Goal: Task Accomplishment & Management: Manage account settings

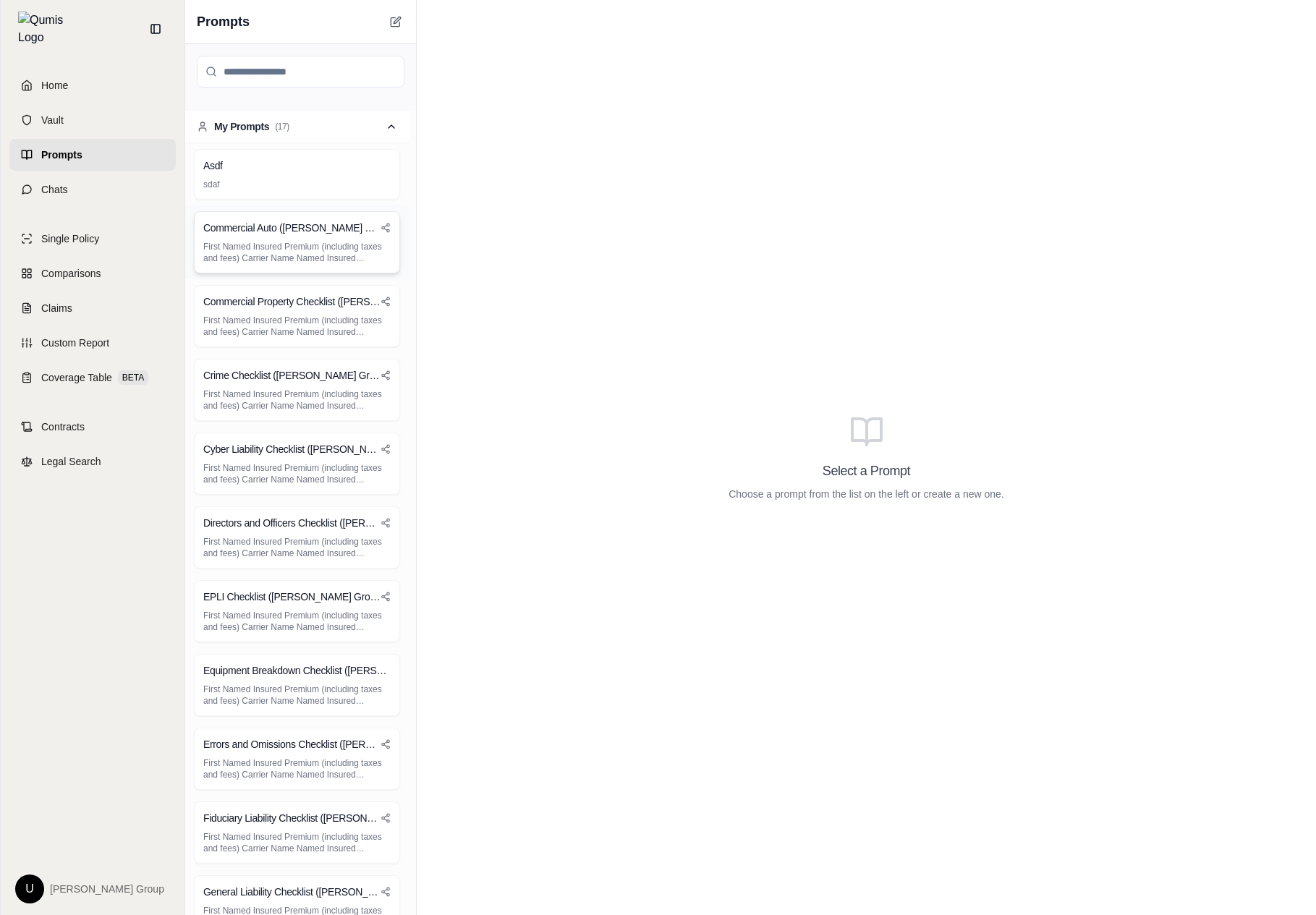
click at [285, 221] on h3 "Commercial Auto (Hummel Group)" at bounding box center [292, 227] width 178 height 14
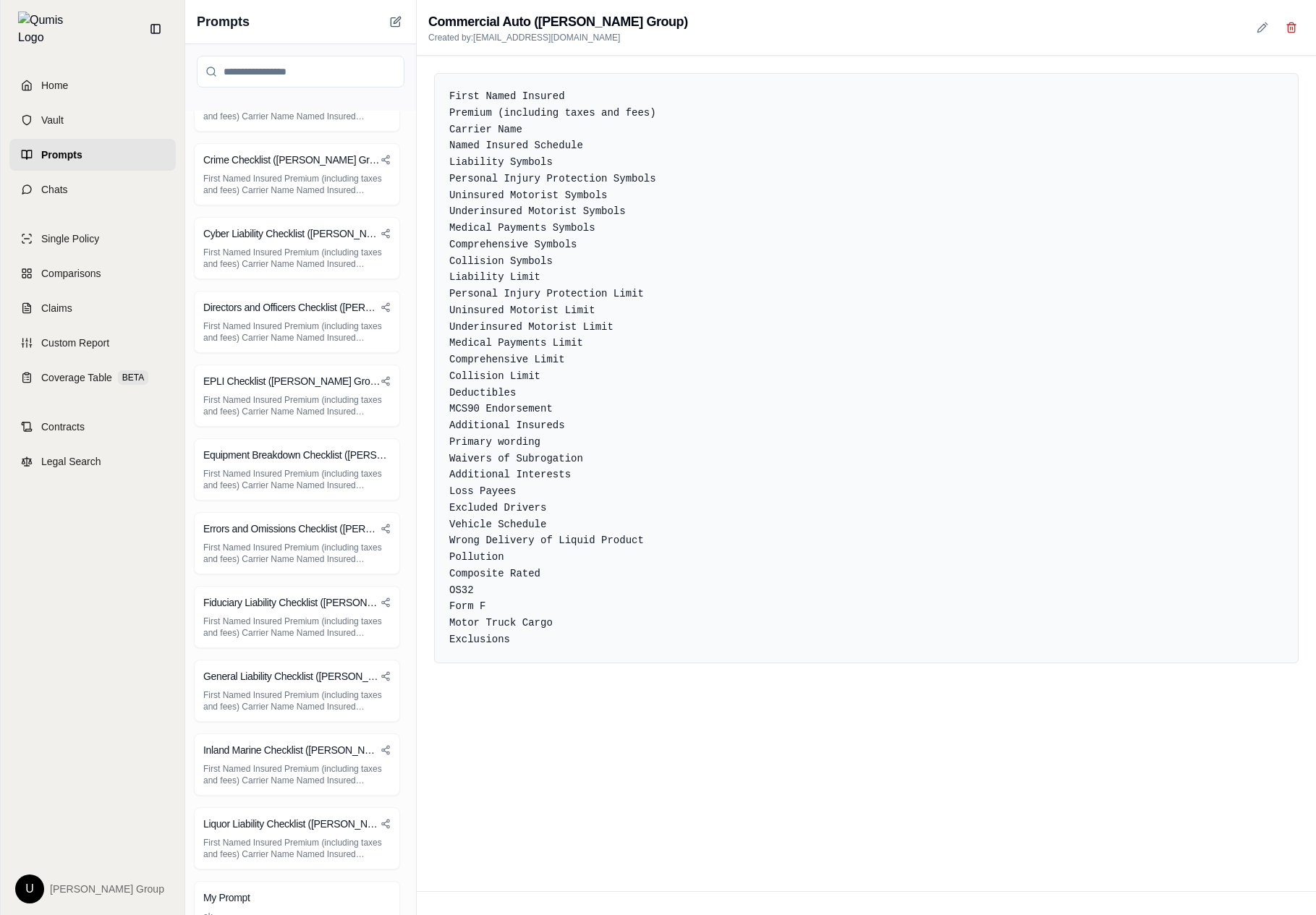
scroll to position [263, 0]
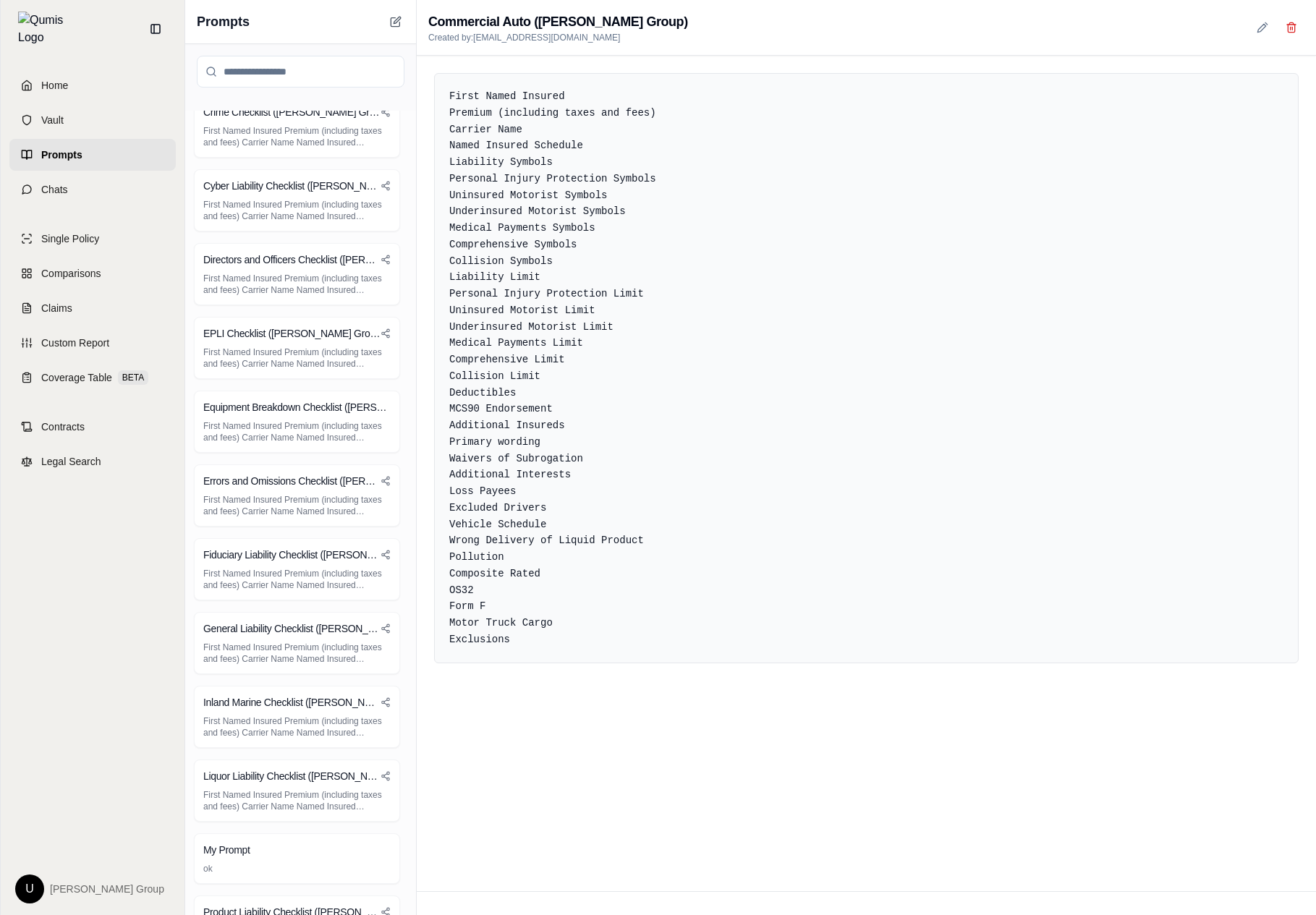
click at [347, 104] on div at bounding box center [300, 77] width 231 height 66
click at [338, 123] on div "Crime Checklist (Hummel Group) First Named Insured Premium (including taxes and…" at bounding box center [297, 126] width 206 height 62
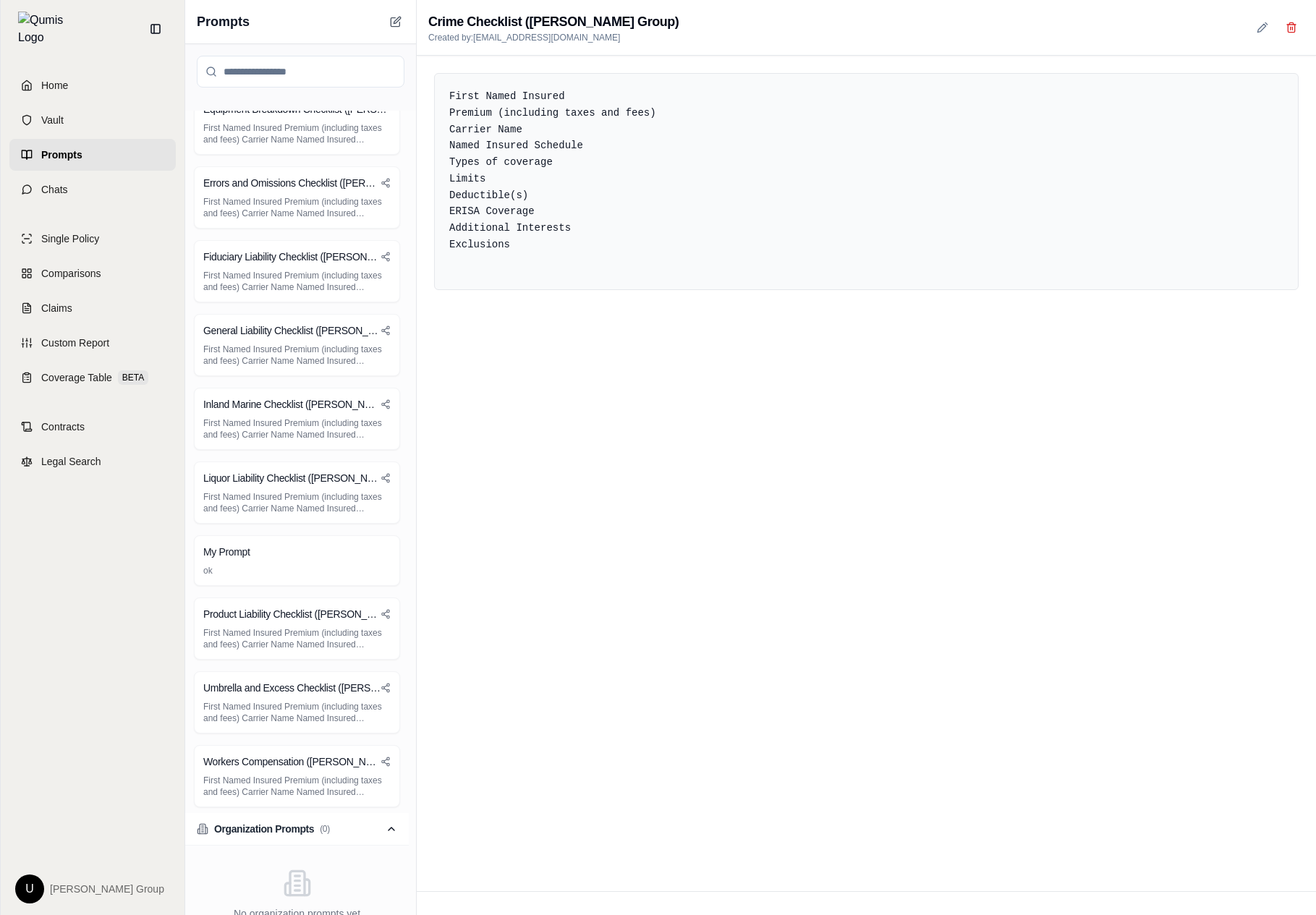
scroll to position [634, 0]
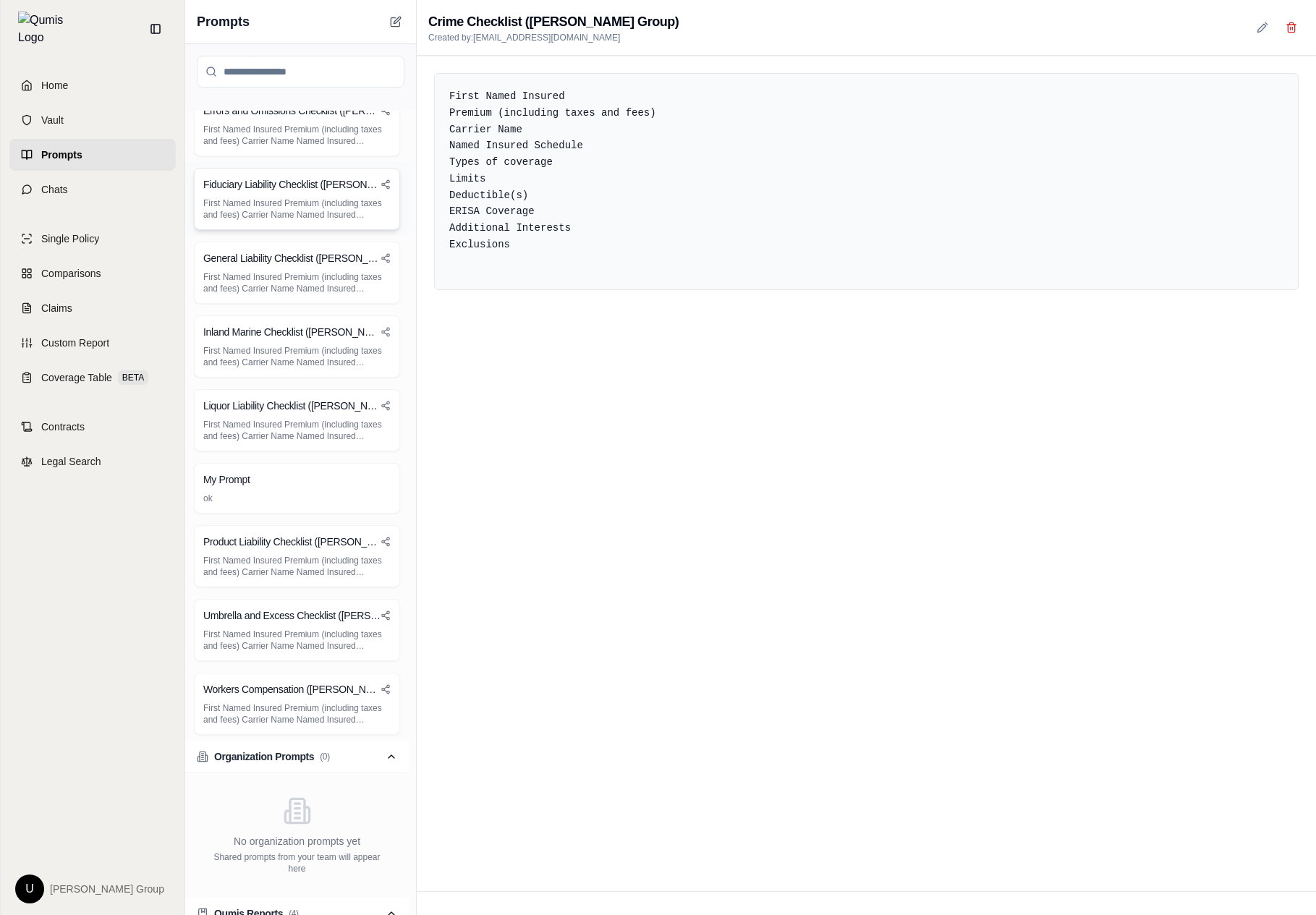
click at [315, 191] on h3 "Fiduciary Liability Checklist ([PERSON_NAME] Group)" at bounding box center [292, 184] width 178 height 14
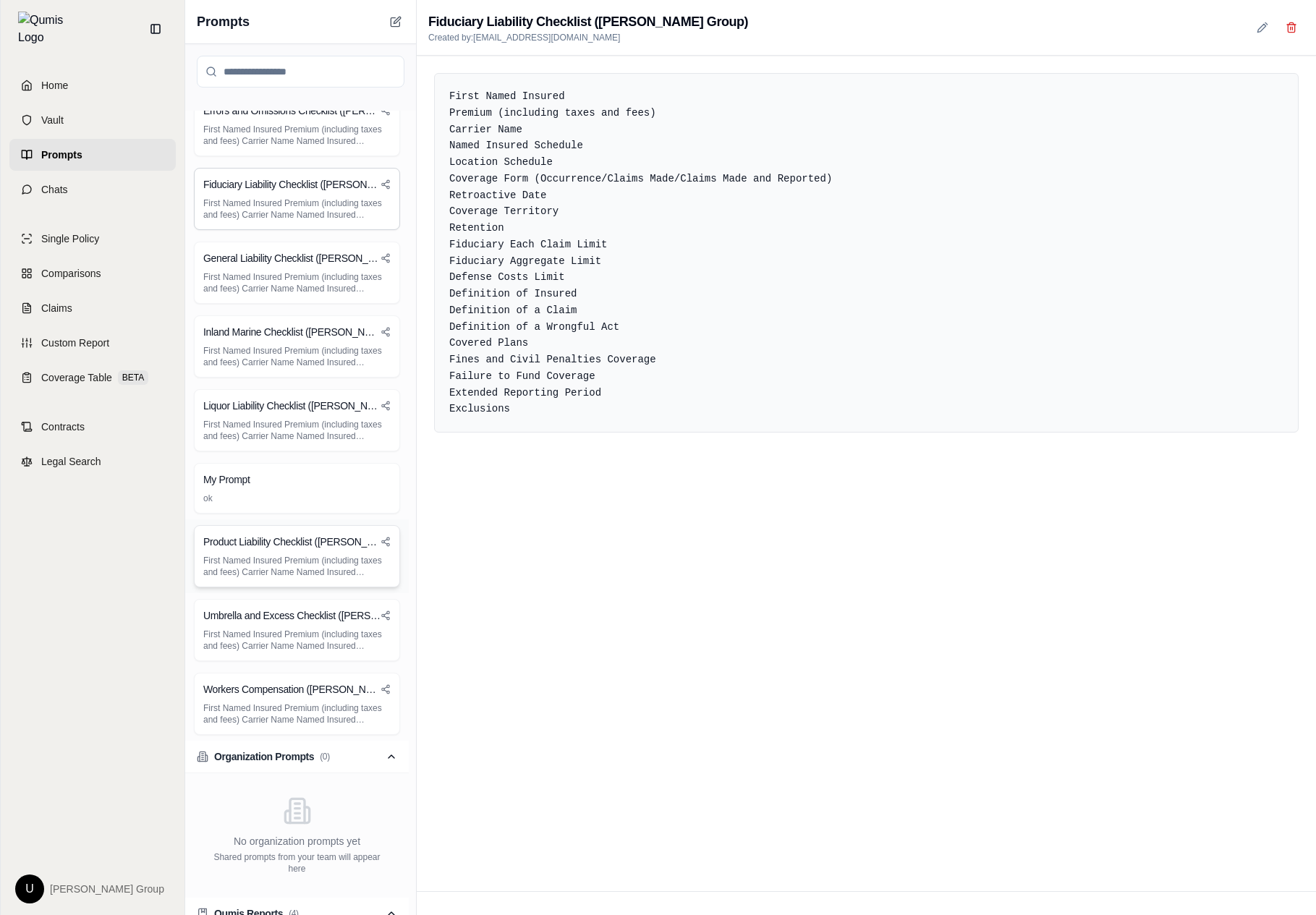
click at [327, 520] on div "Product Liability Checklist (Hummel Group) First Named Insured Premium (includi…" at bounding box center [297, 556] width 224 height 74
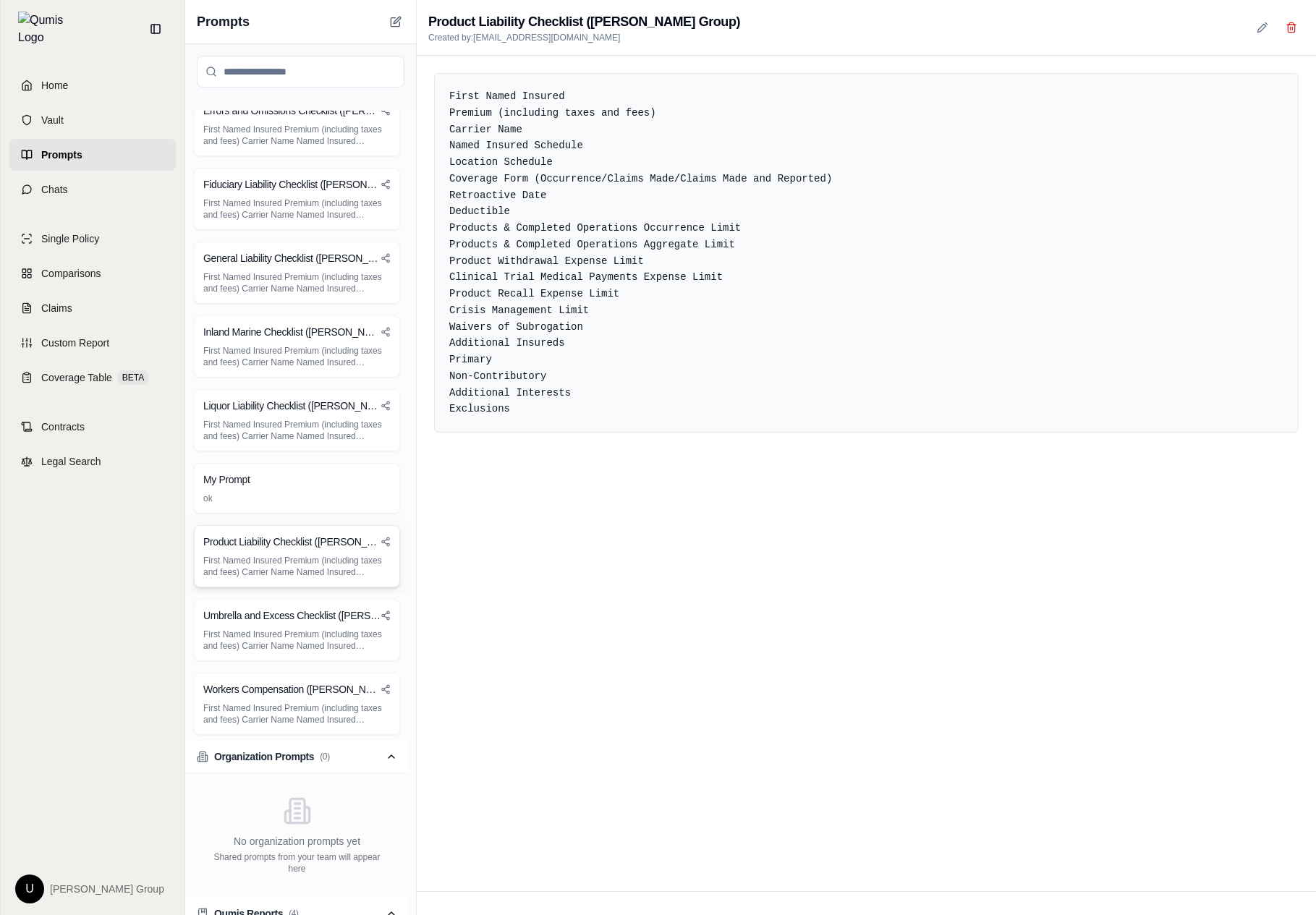
scroll to position [932, 0]
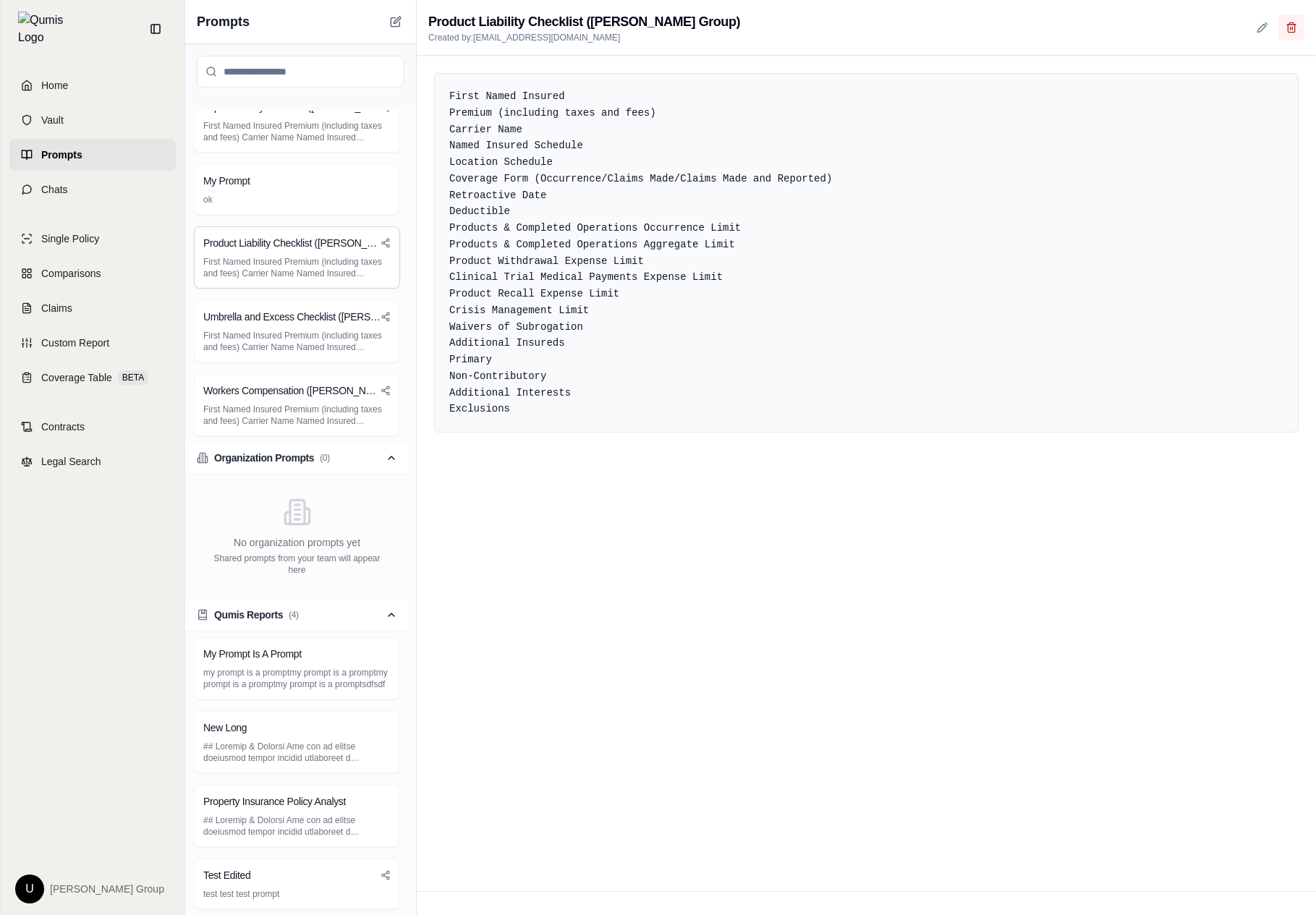
click at [1086, 20] on button at bounding box center [1291, 27] width 26 height 26
click at [72, 202] on div "Home Vault Prompts Chats Single Policy Comparisons Claims Custom Report Coverag…" at bounding box center [92, 487] width 184 height 857
click at [82, 196] on link "Chats" at bounding box center [92, 190] width 166 height 32
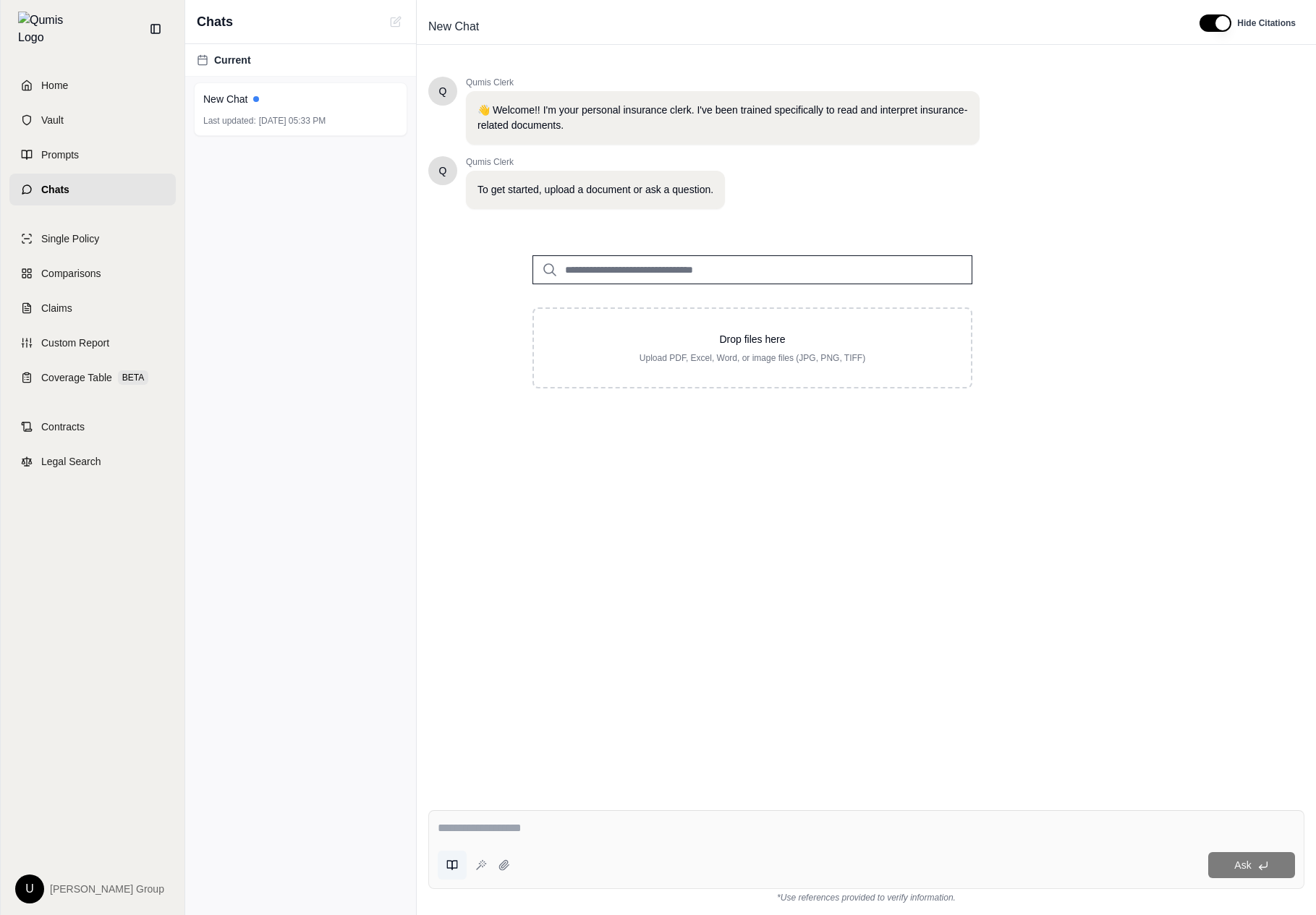
click at [457, 871] on button at bounding box center [452, 865] width 29 height 29
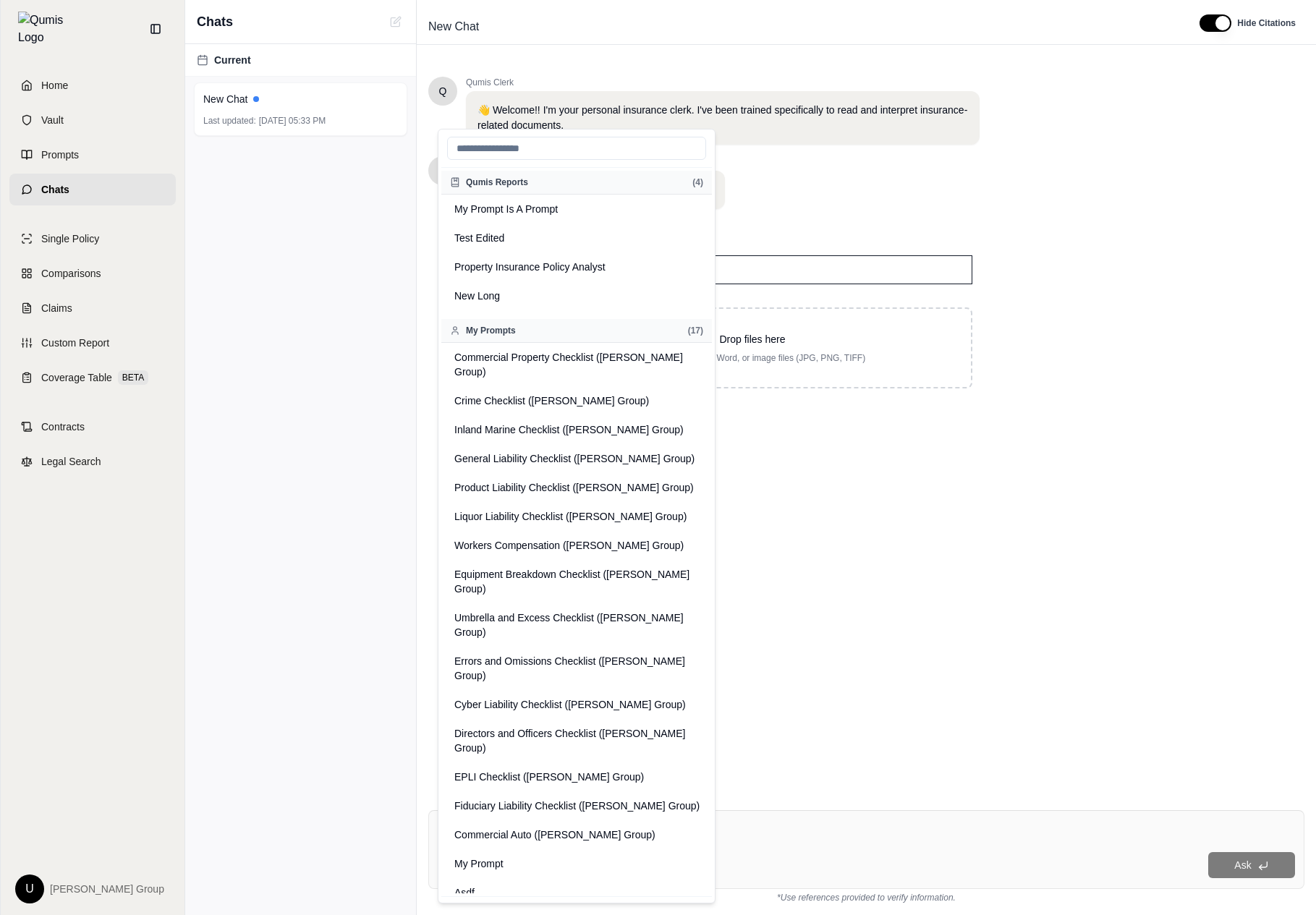
click at [831, 459] on div "Q Qumis Clerk 👋 Welcome!! I'm your personal insurance clerk. I've been trained …" at bounding box center [866, 425] width 876 height 722
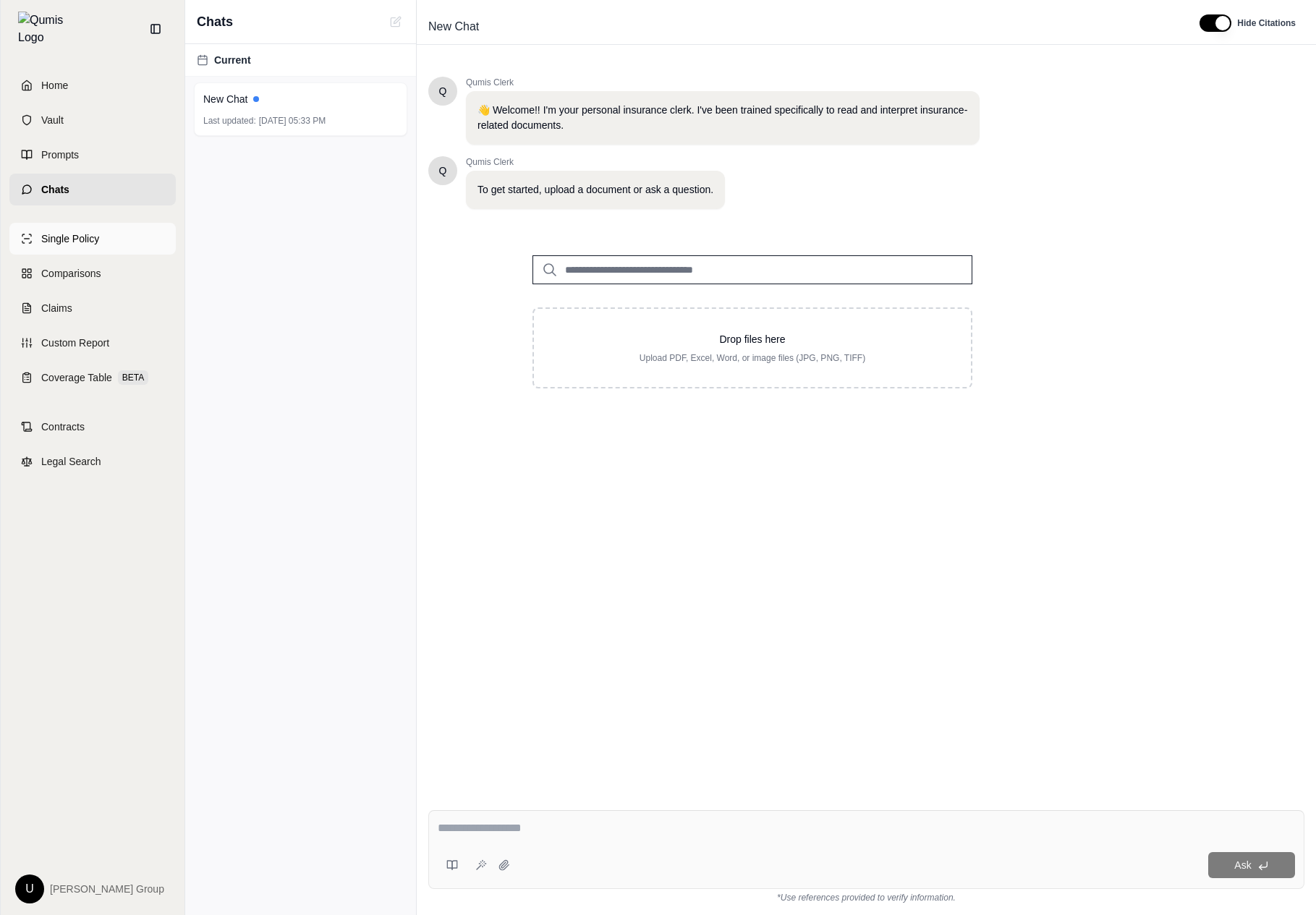
click at [132, 241] on link "Single Policy" at bounding box center [92, 239] width 166 height 32
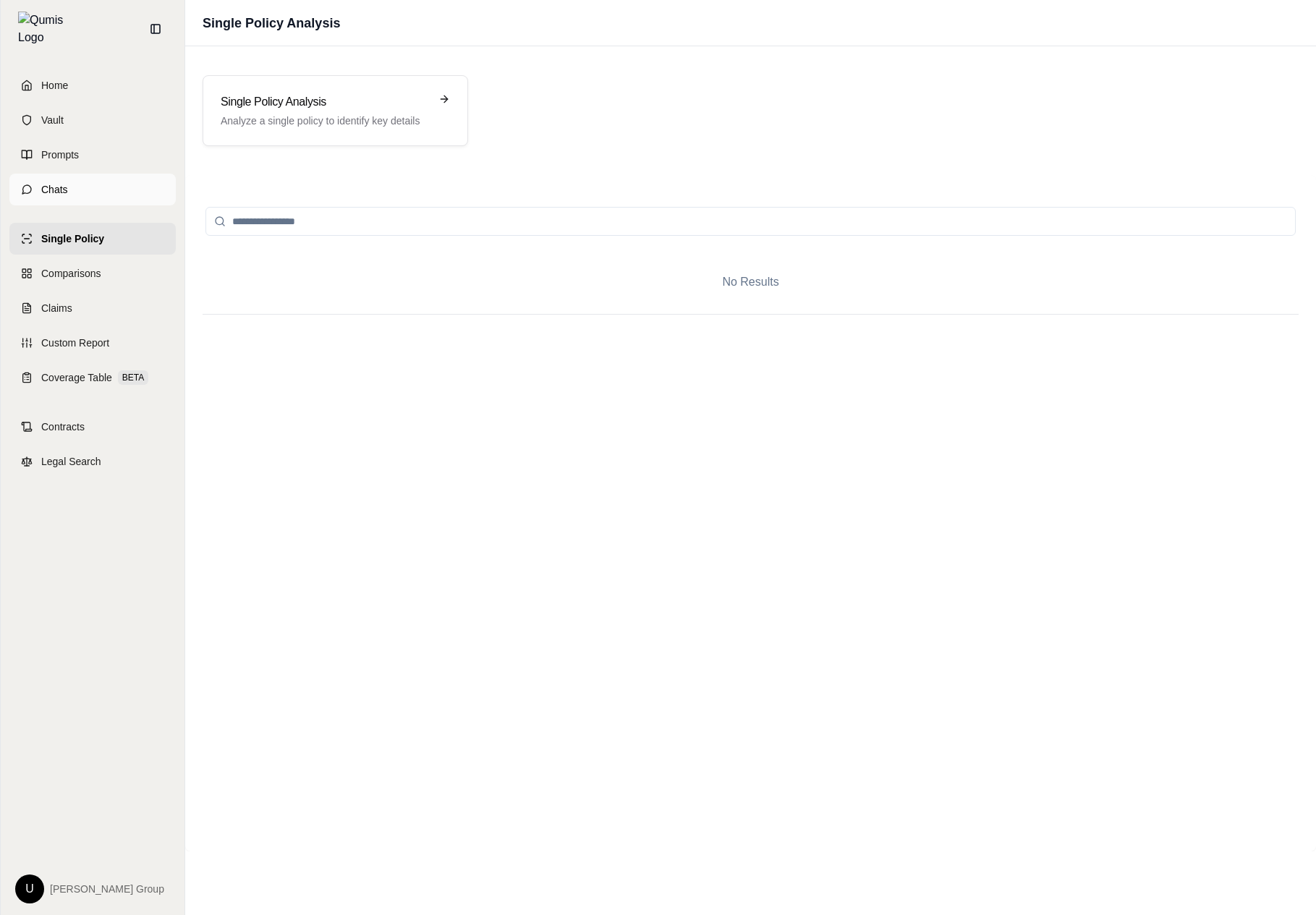
click at [132, 190] on link "Chats" at bounding box center [92, 190] width 166 height 32
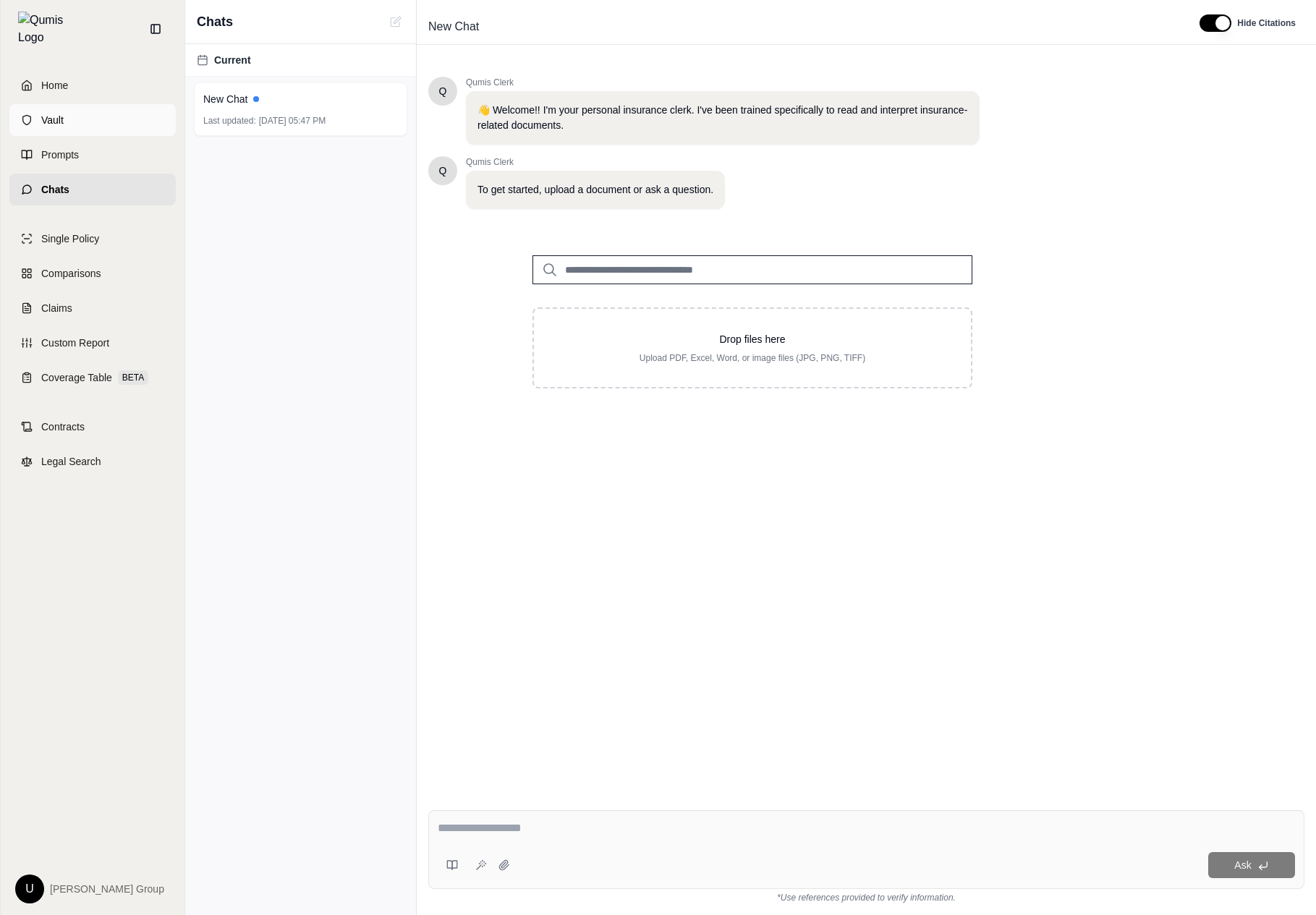
click at [141, 119] on link "Vault" at bounding box center [92, 120] width 166 height 32
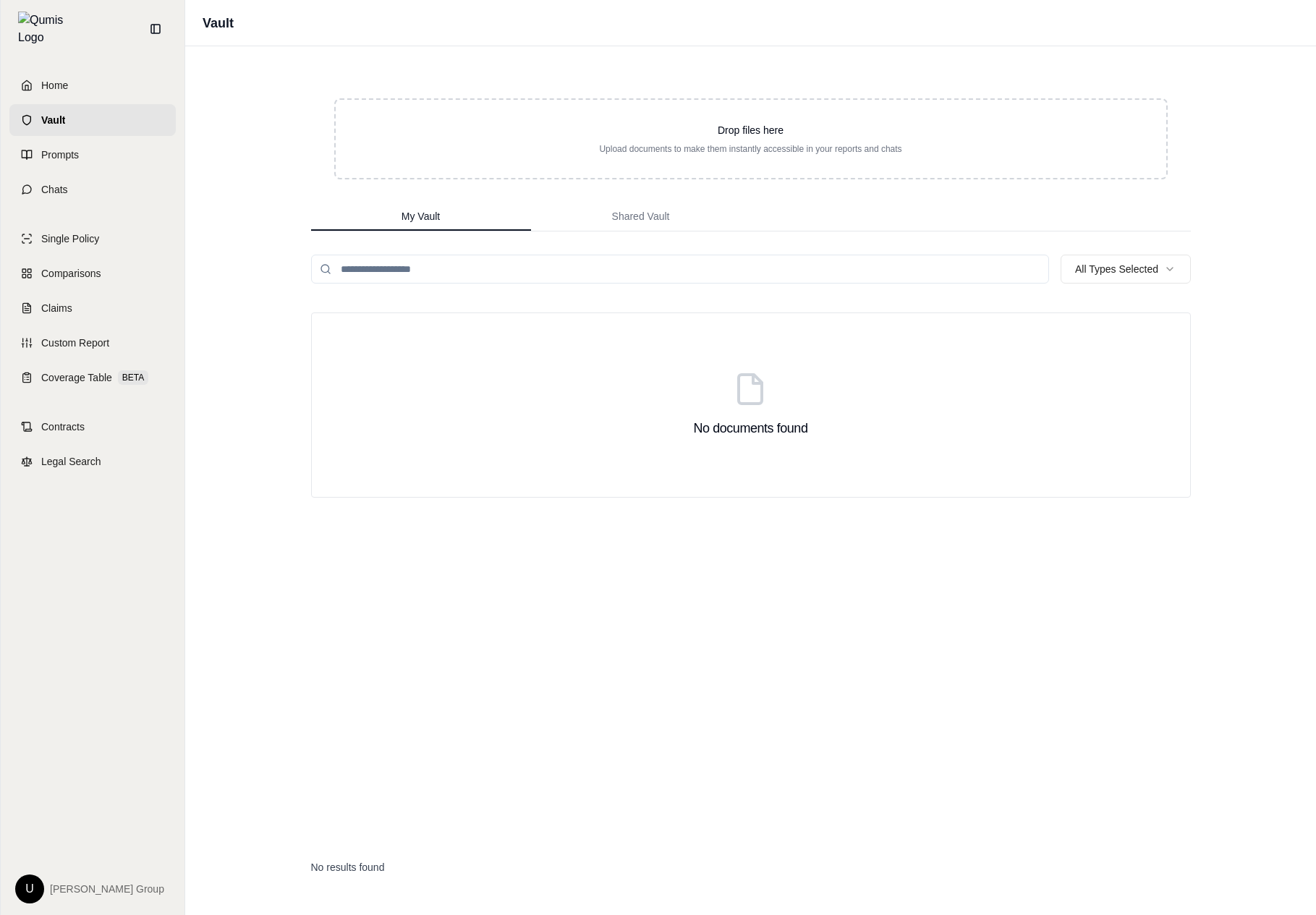
click at [133, 162] on div "Home Vault Prompts Chats" at bounding box center [92, 138] width 166 height 136
click at [143, 142] on link "Prompts" at bounding box center [92, 155] width 166 height 32
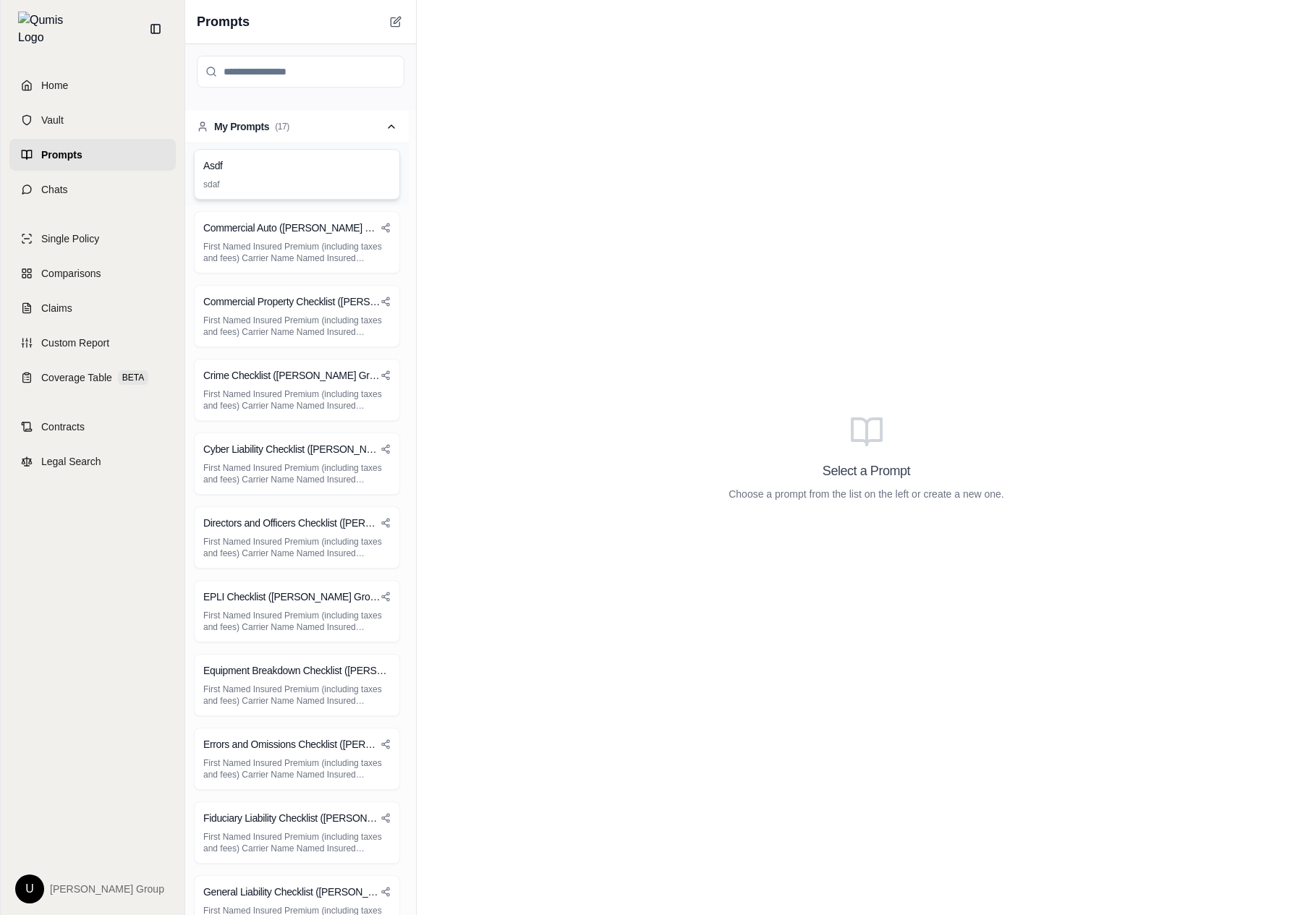
click at [324, 168] on div "Asdf" at bounding box center [297, 165] width 187 height 14
click at [1288, 25] on icon at bounding box center [1291, 29] width 7 height 8
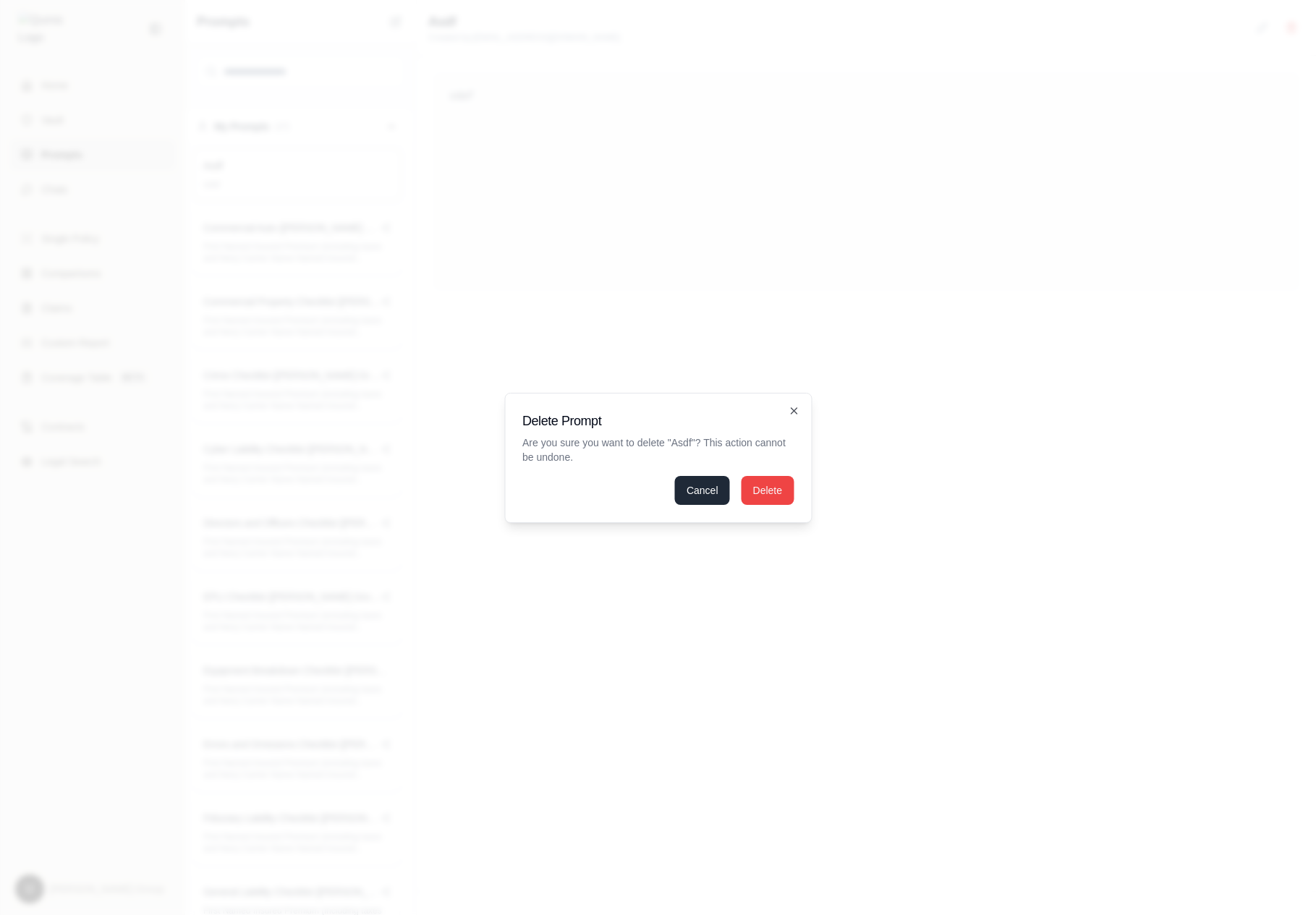
click at [707, 492] on button "Cancel" at bounding box center [702, 490] width 55 height 29
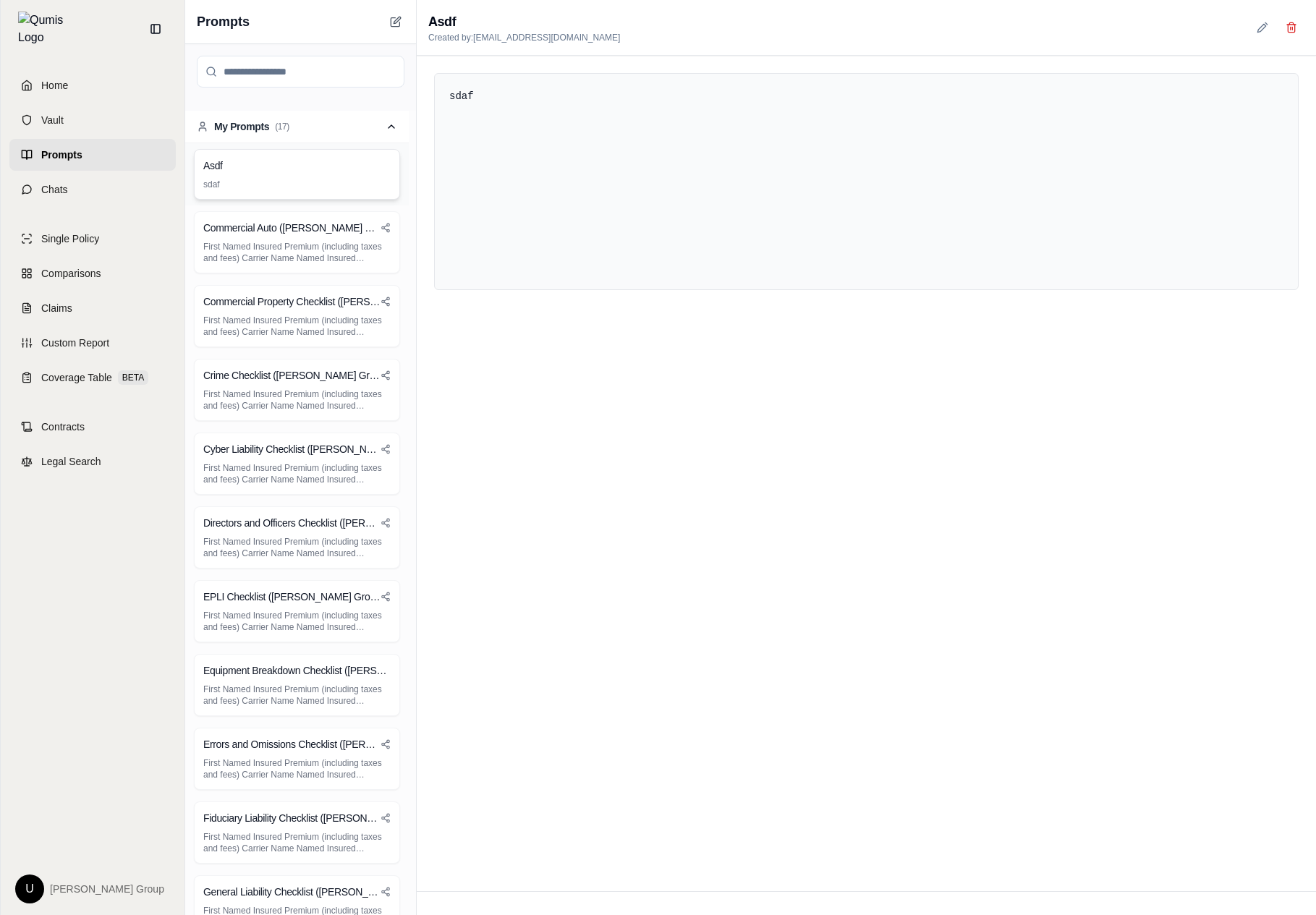
click at [331, 169] on div "Asdf" at bounding box center [297, 165] width 187 height 14
click at [302, 263] on p "First Named Insured Premium (including taxes and fees) Carrier Name Named Insur…" at bounding box center [297, 252] width 187 height 23
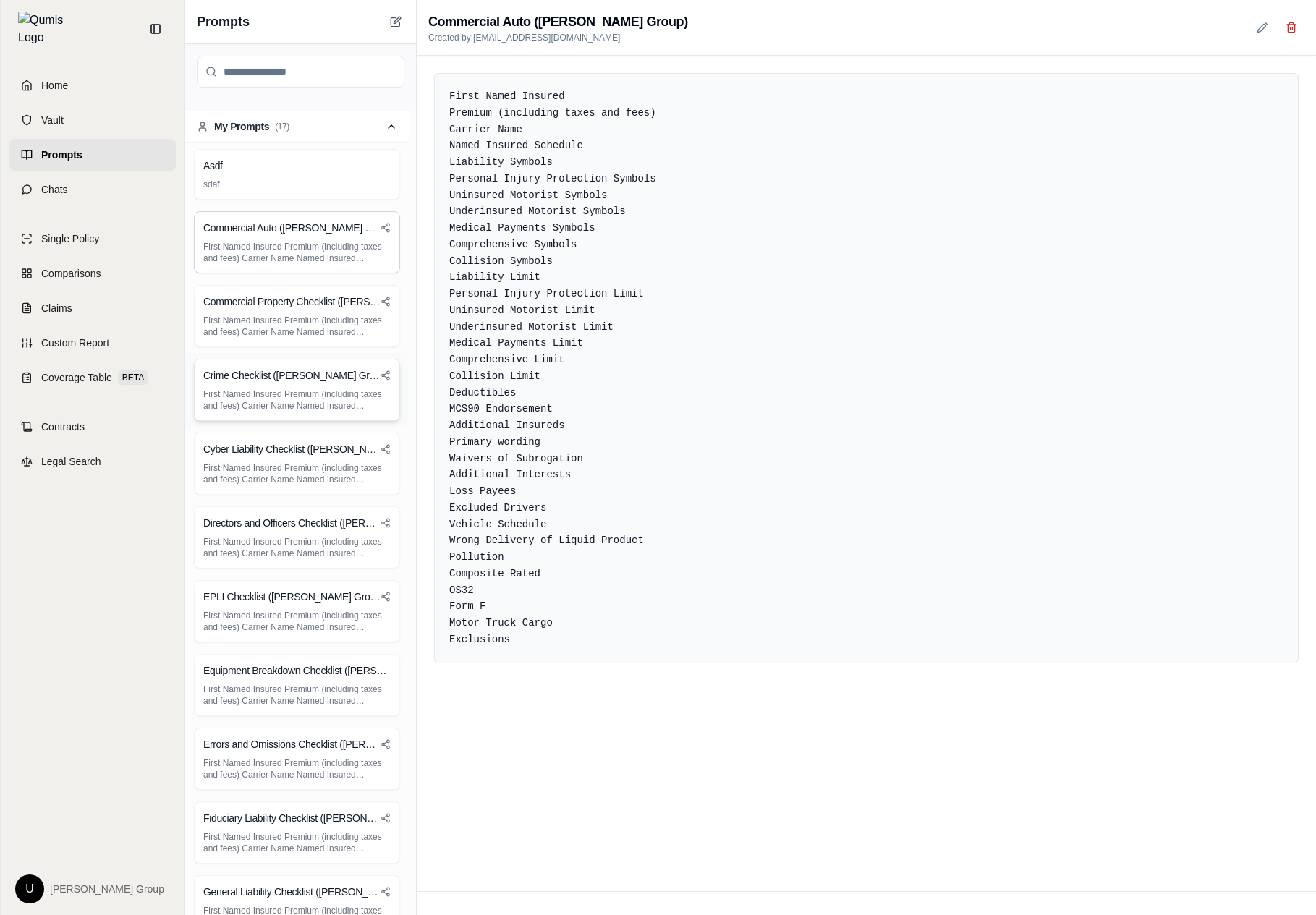
click at [309, 357] on div "Crime Checklist (Hummel Group) First Named Insured Premium (including taxes and…" at bounding box center [297, 390] width 224 height 74
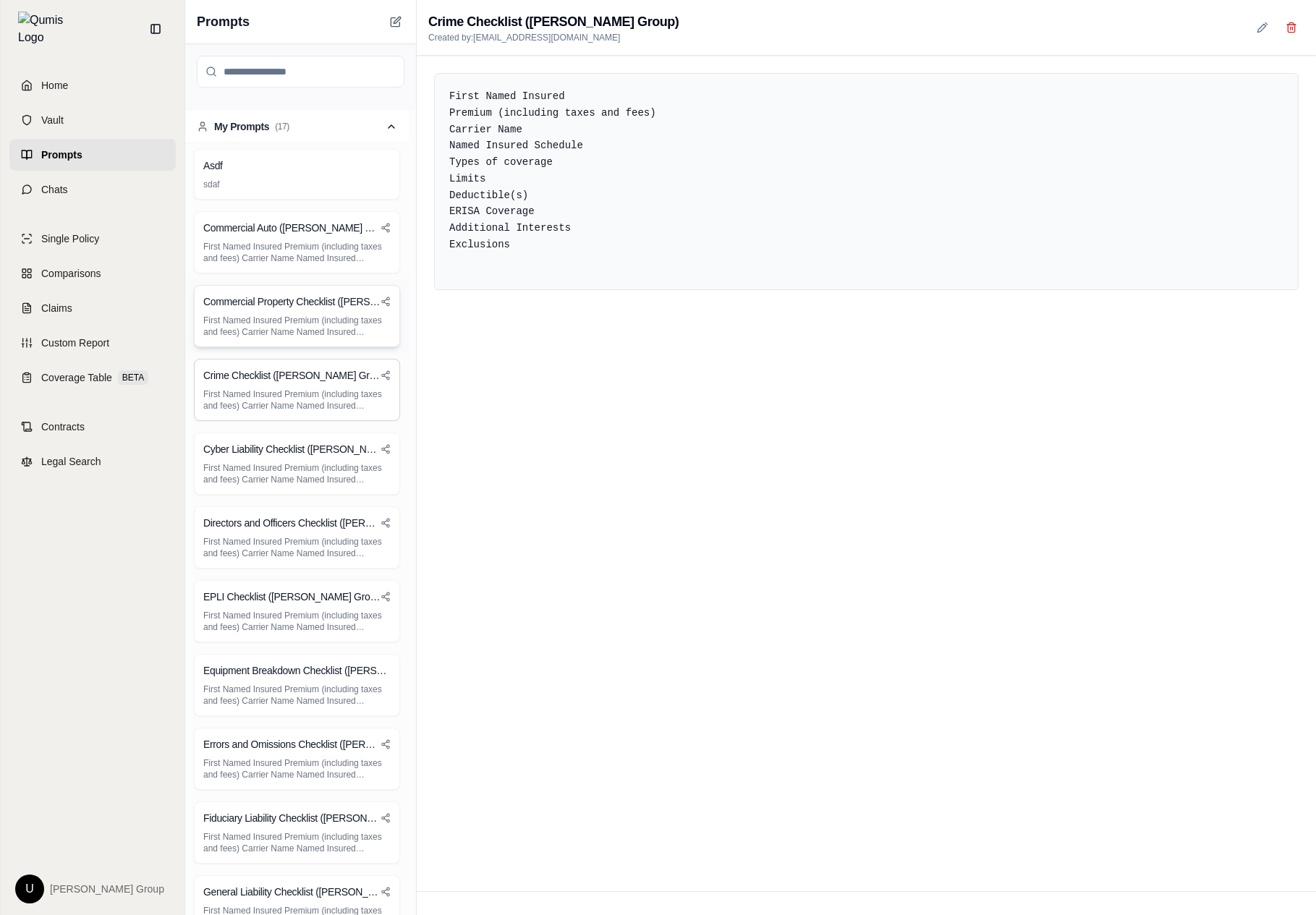
click at [342, 283] on div "Commercial Property Checklist ([PERSON_NAME] Group) First Named Insured Premium…" at bounding box center [297, 316] width 224 height 74
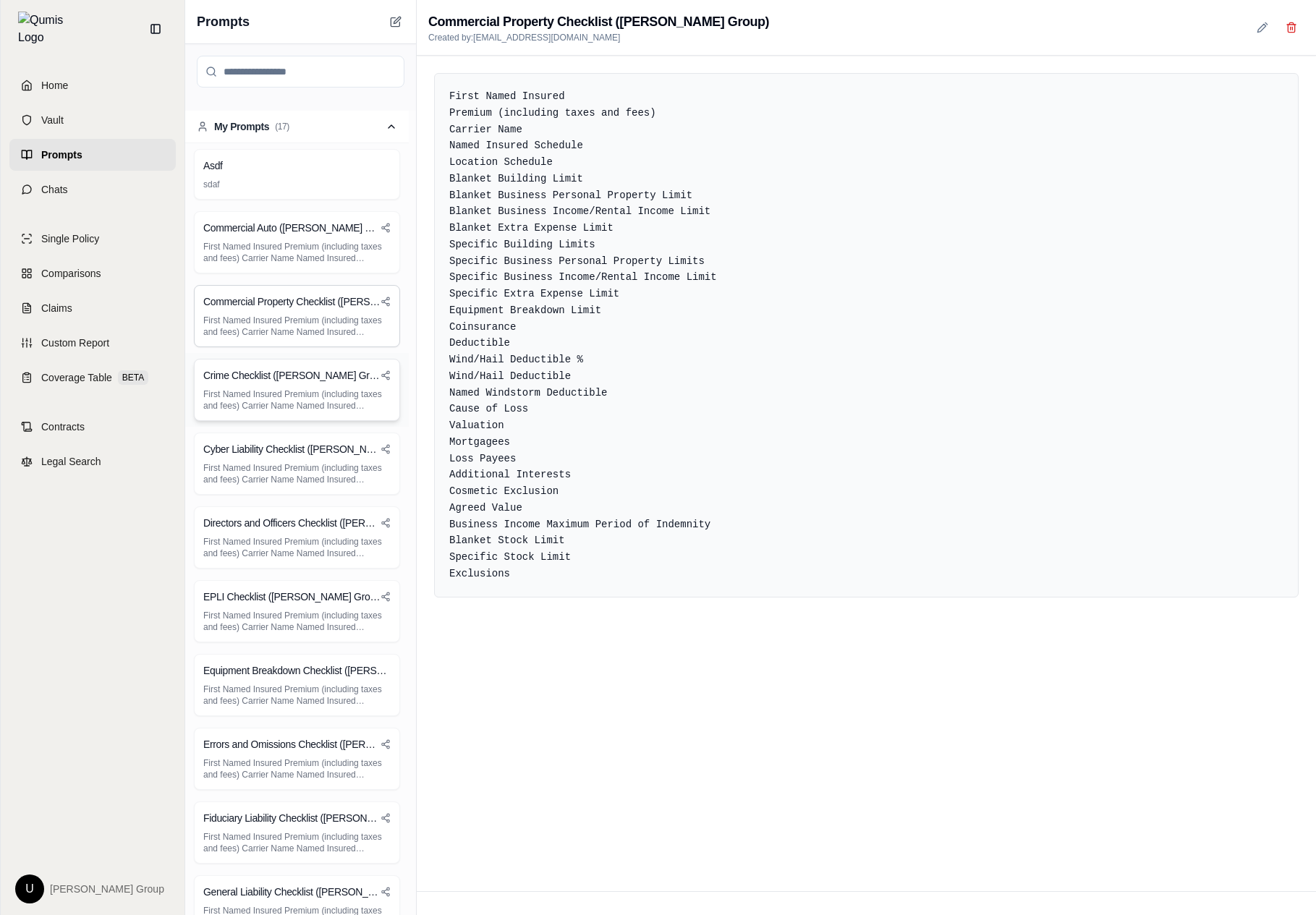
click at [313, 415] on div "Crime Checklist (Hummel Group) First Named Insured Premium (including taxes and…" at bounding box center [297, 390] width 206 height 62
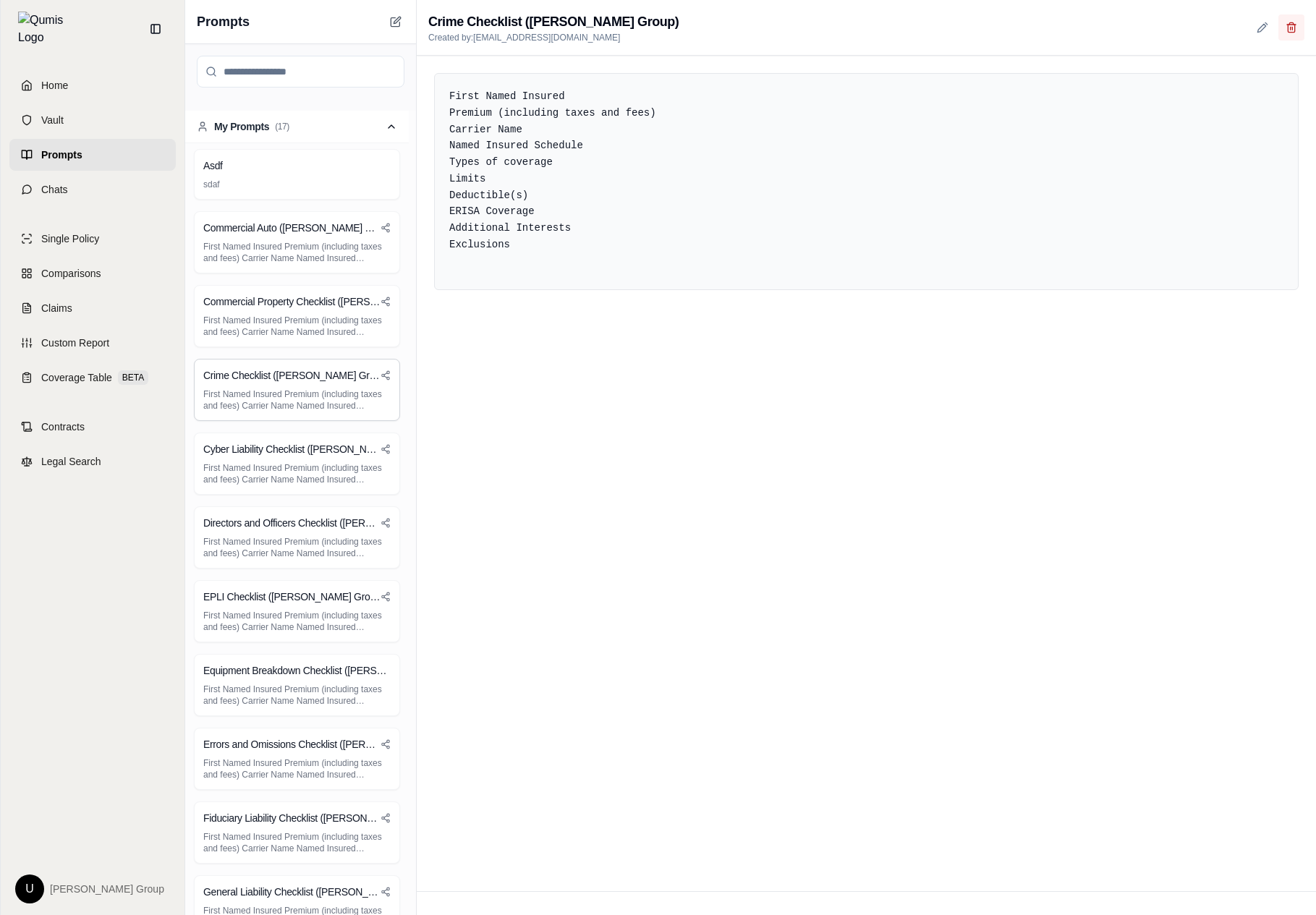
click at [1289, 29] on icon at bounding box center [1291, 27] width 11 height 11
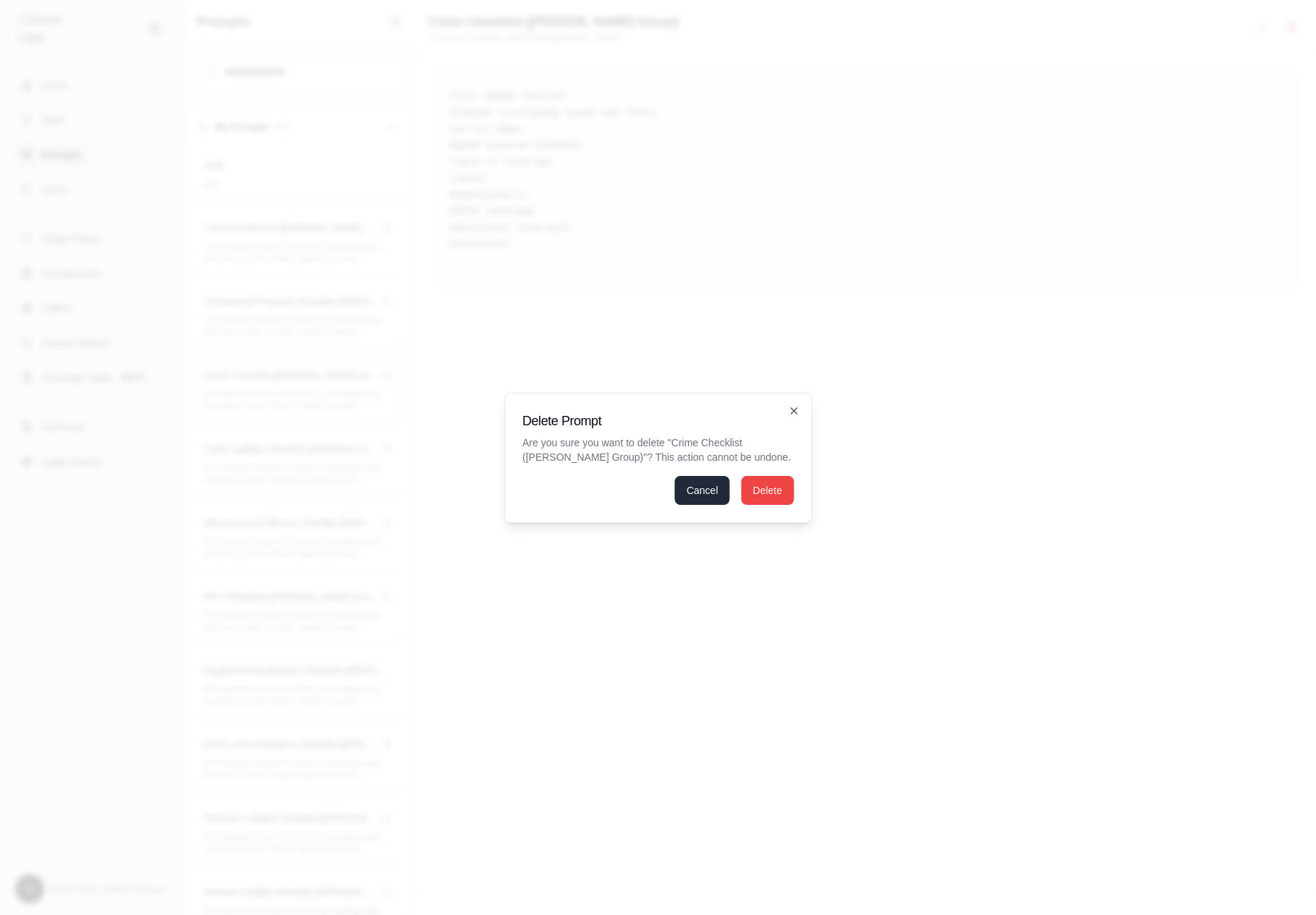
click at [720, 487] on button "Cancel" at bounding box center [702, 490] width 55 height 29
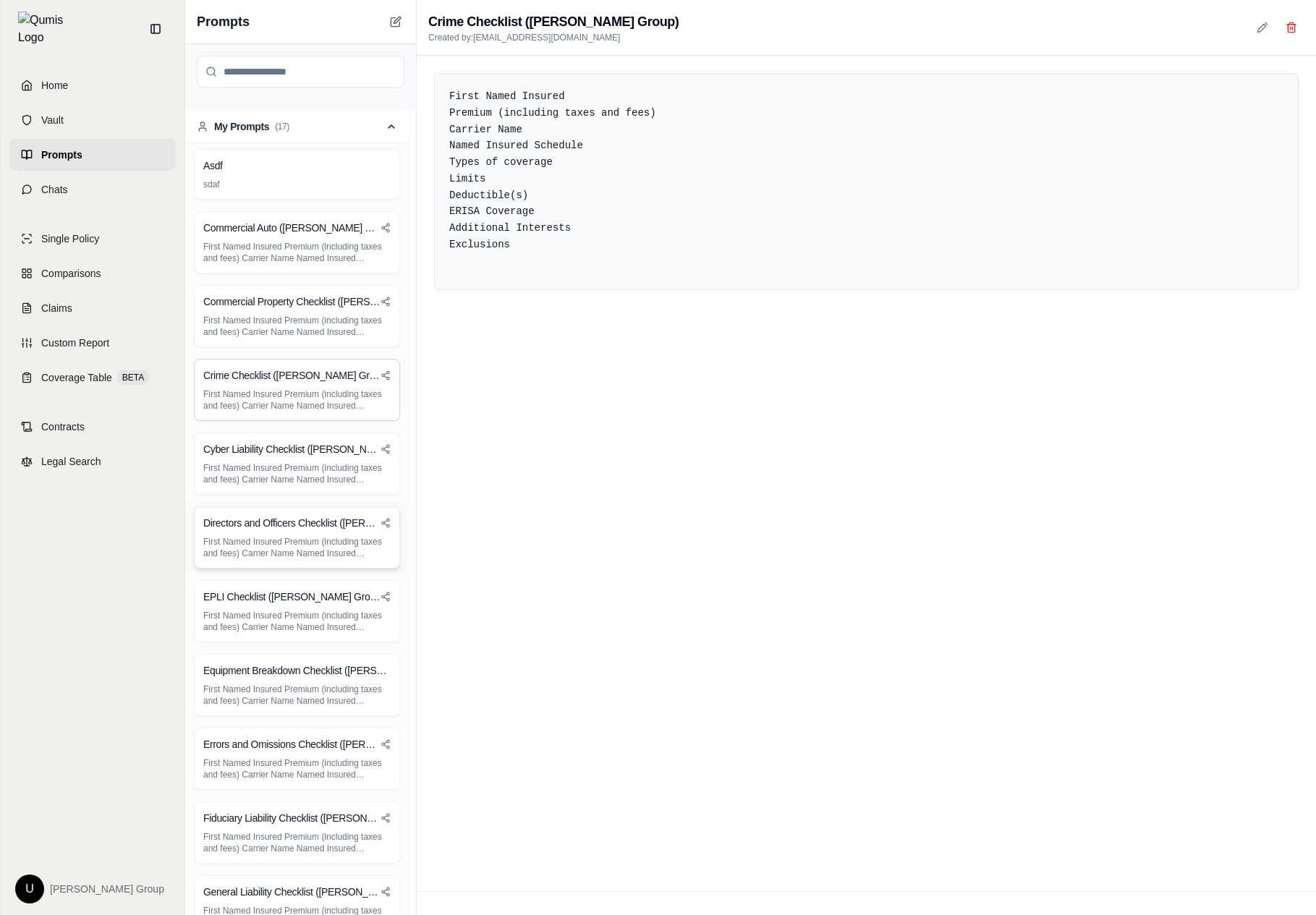
click at [304, 531] on div "Directors and Officers Checklist (Hummel Group) First Named Insured Premium (in…" at bounding box center [297, 537] width 206 height 62
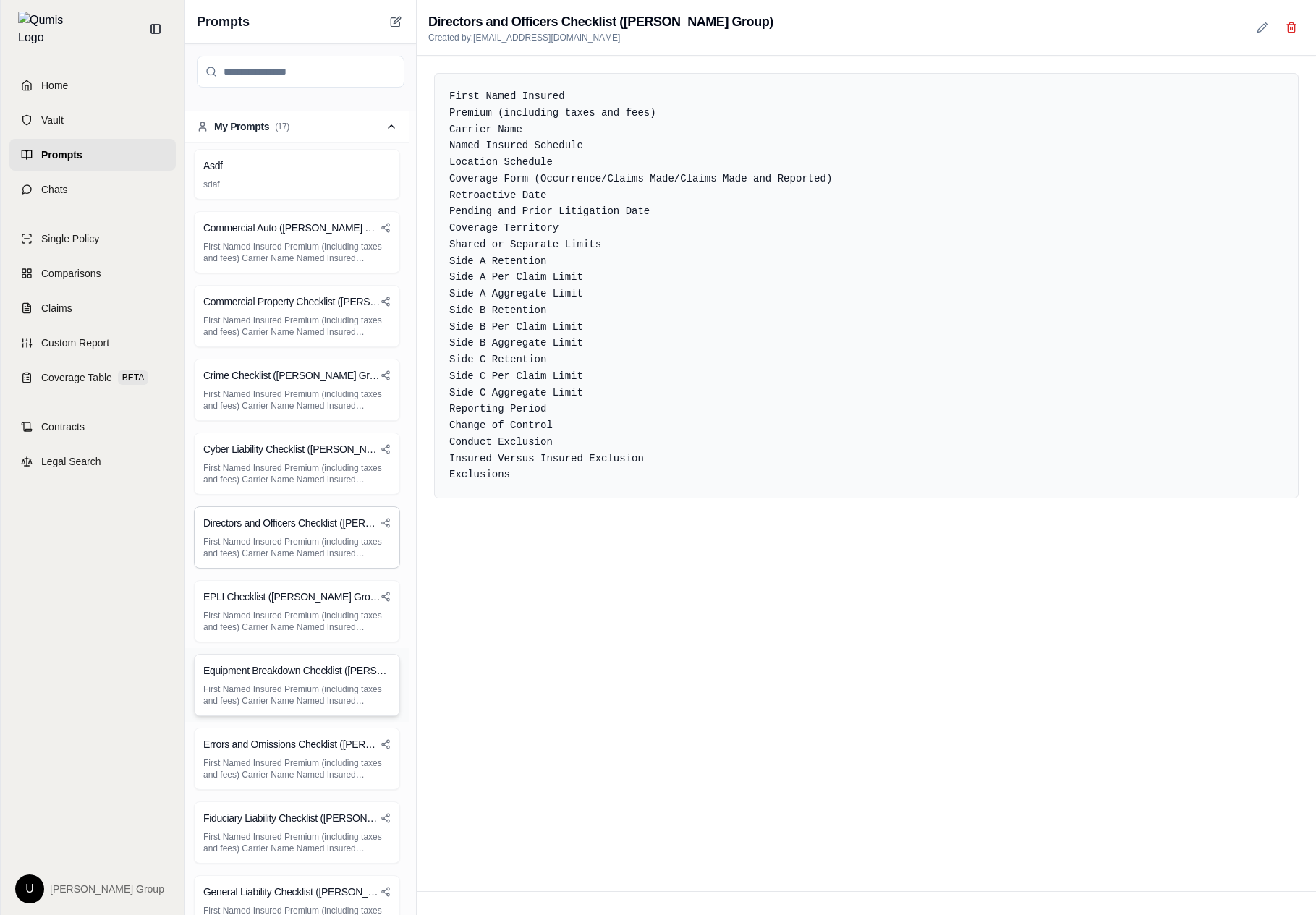
click at [312, 711] on div "Equipment Breakdown Checklist (Hummel Group) First Named Insured Premium (inclu…" at bounding box center [297, 685] width 206 height 62
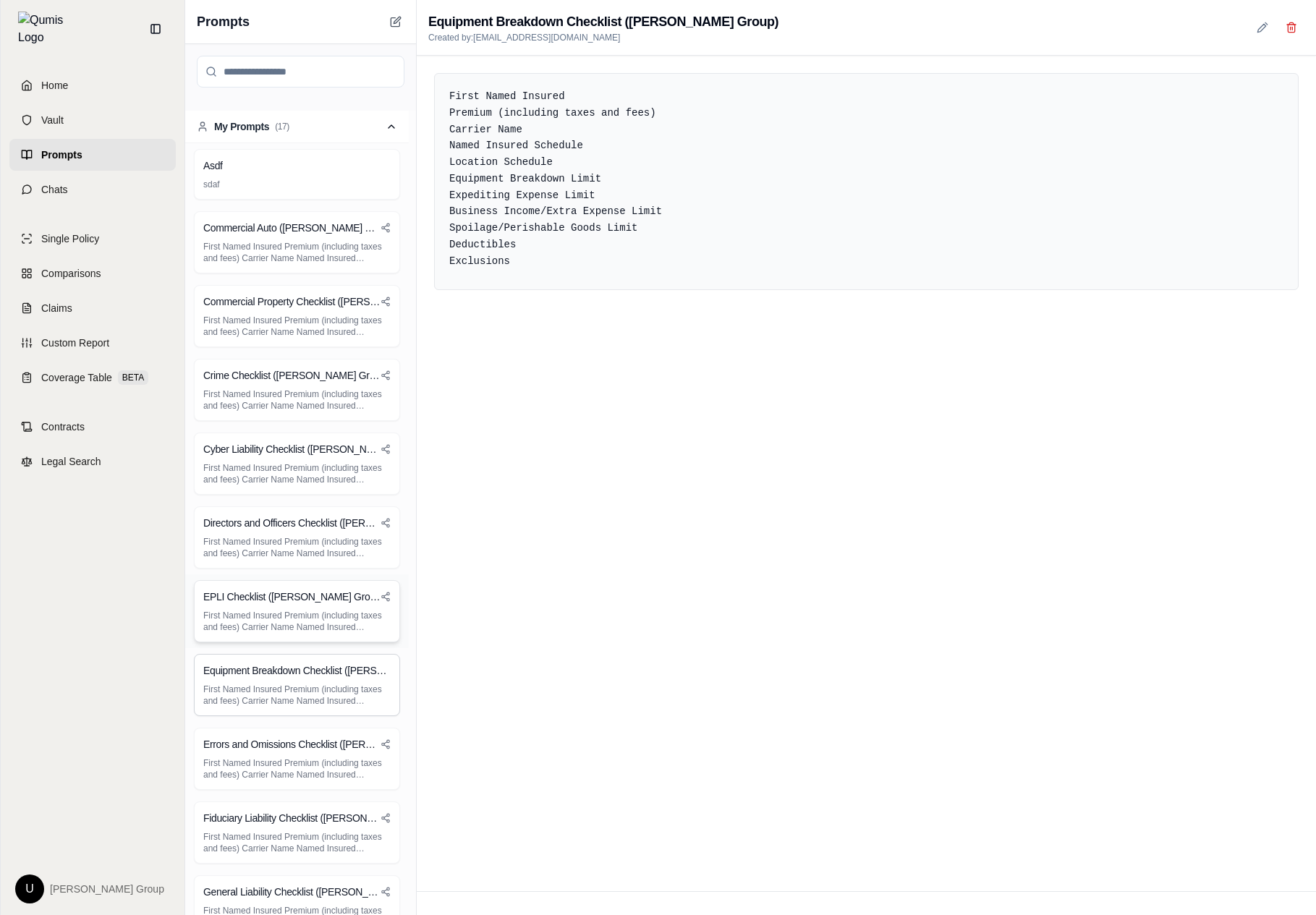
click at [335, 628] on p "First Named Insured Premium (including taxes and fees) Carrier Name Named Insur…" at bounding box center [297, 621] width 187 height 23
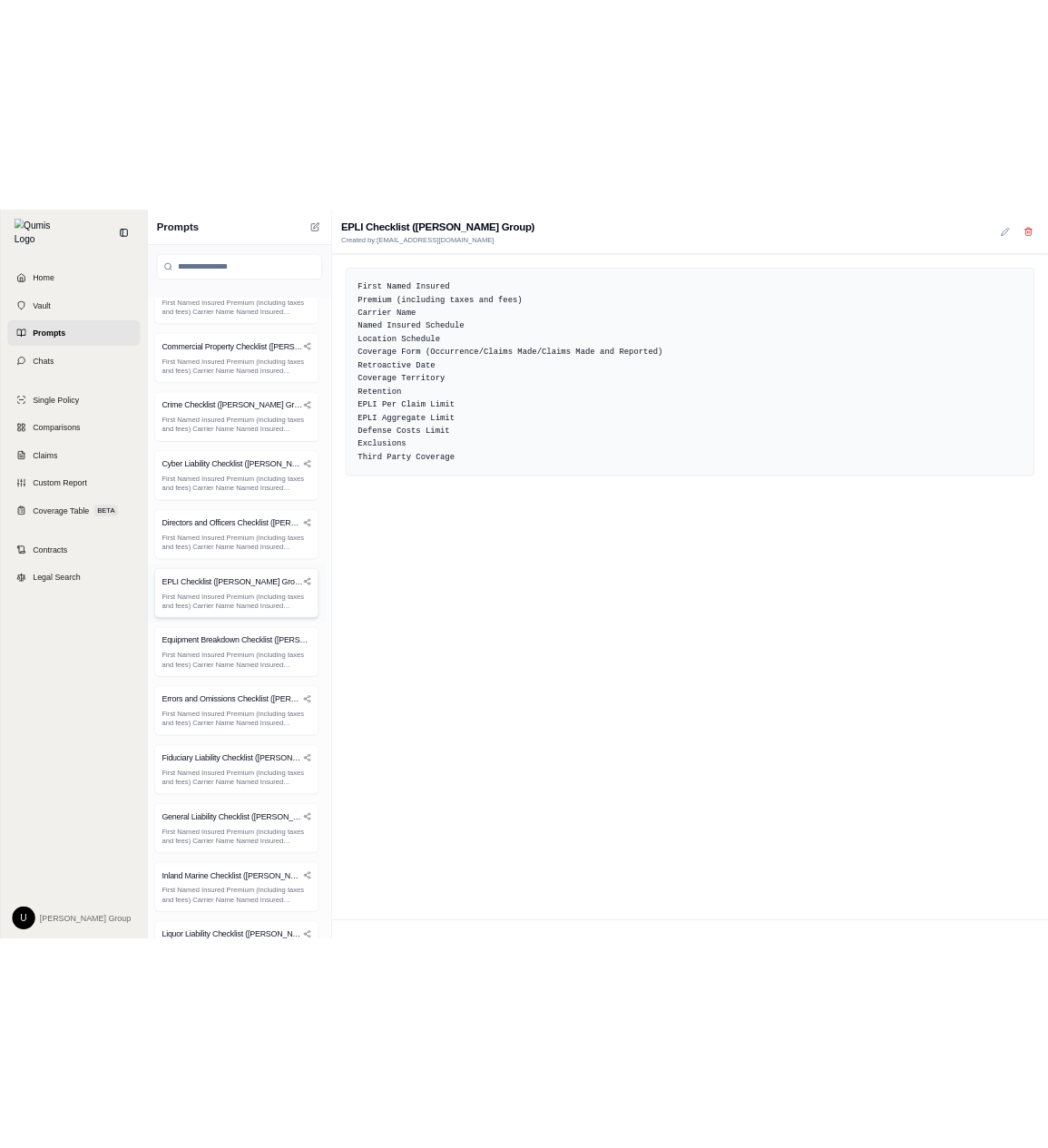
scroll to position [369, 0]
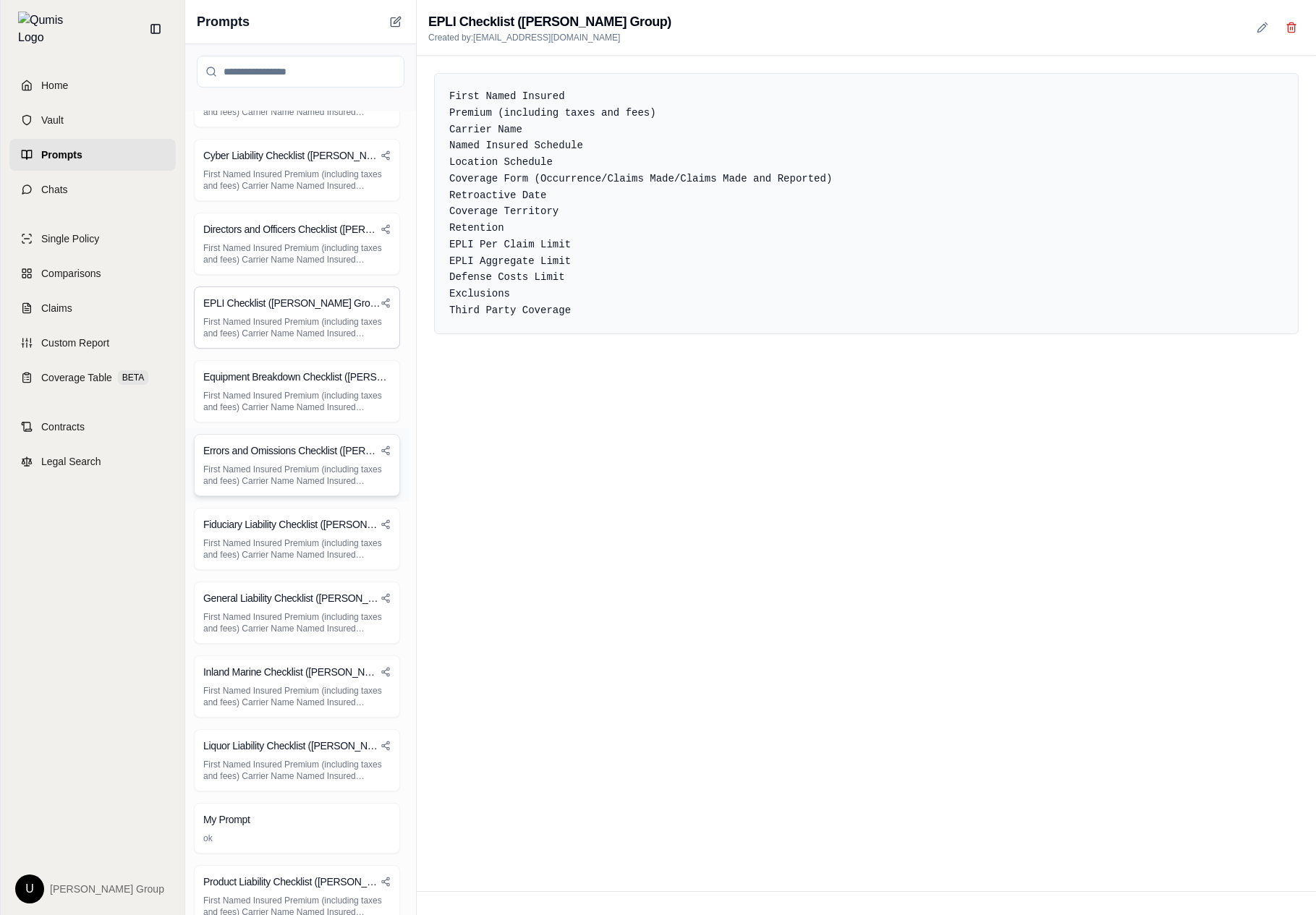
click at [339, 490] on div "Errors and Omissions Checklist (Hummel Group) First Named Insured Premium (incl…" at bounding box center [297, 465] width 206 height 62
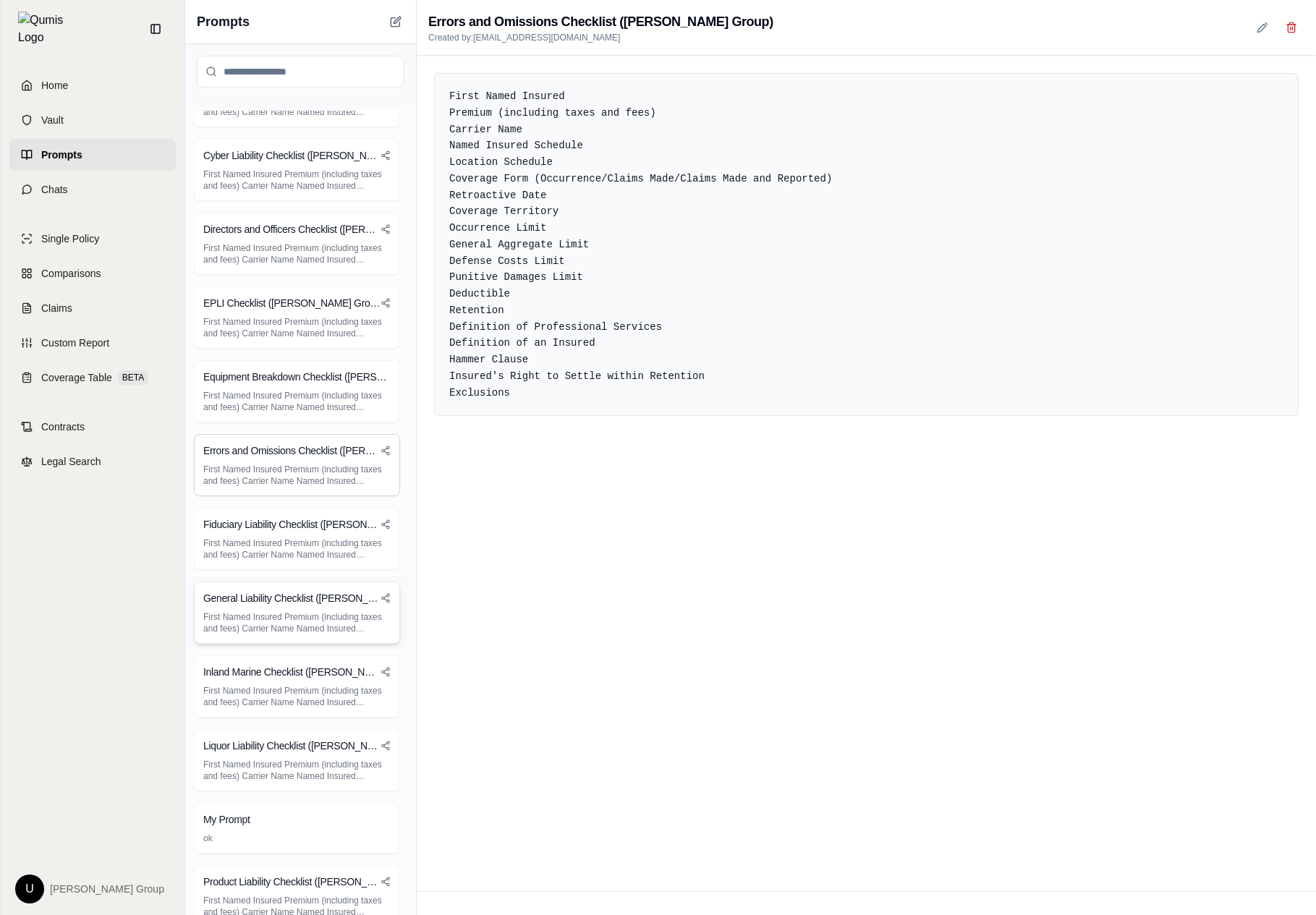
click at [310, 621] on p "First Named Insured Premium (including taxes and fees) Carrier Name Named Insur…" at bounding box center [297, 623] width 187 height 23
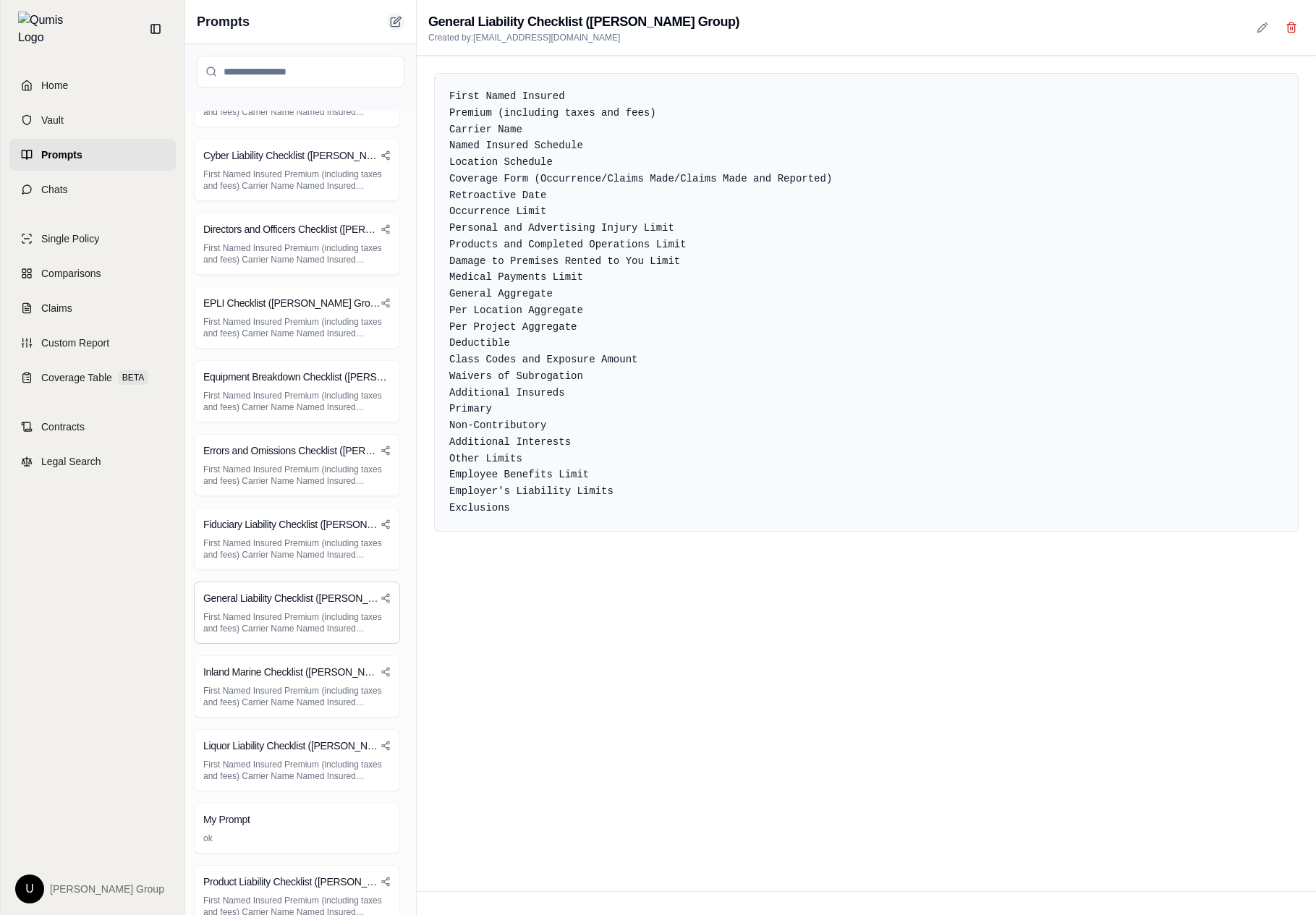
click at [403, 26] on button at bounding box center [395, 21] width 17 height 17
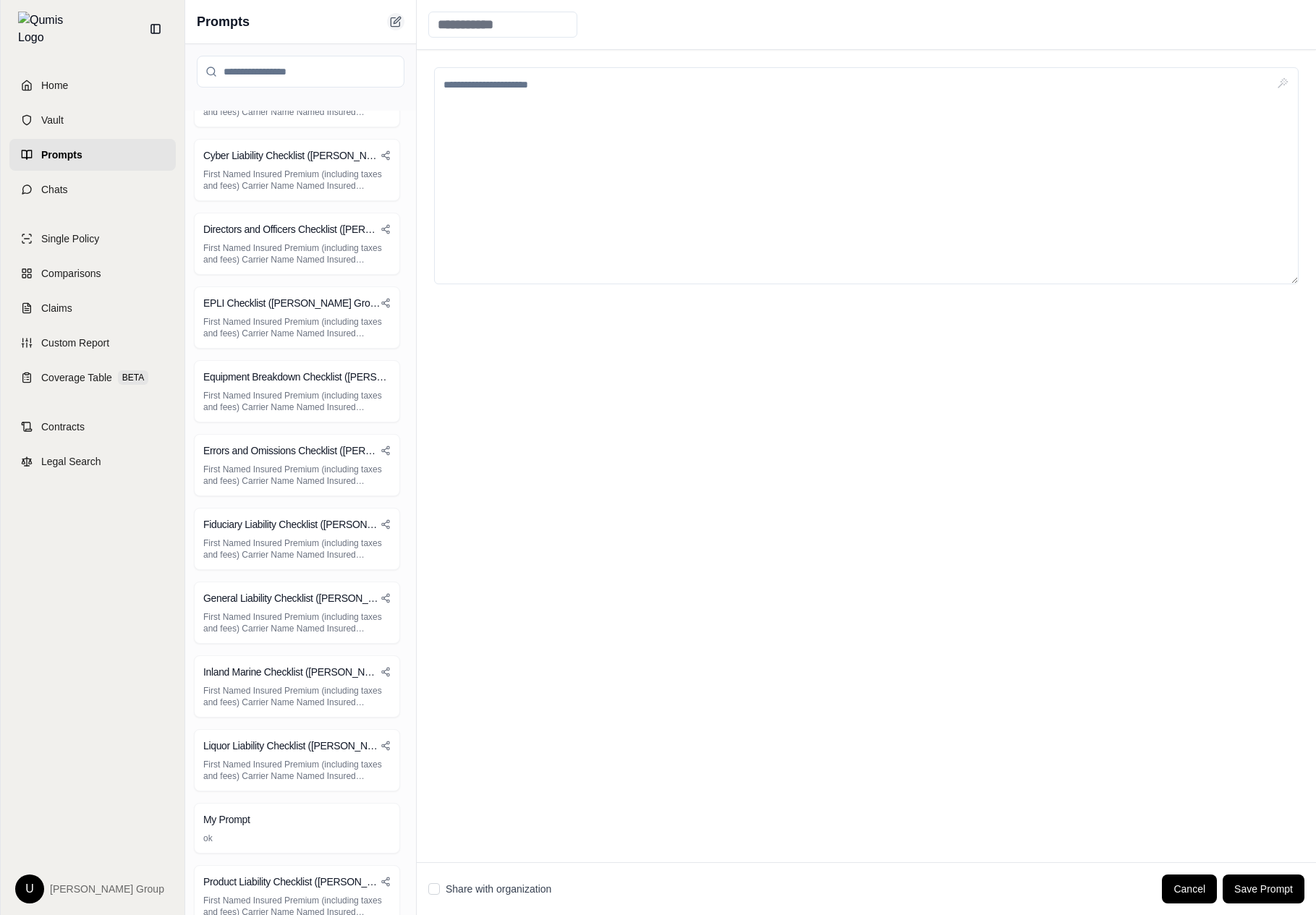
click at [390, 26] on icon at bounding box center [395, 21] width 11 height 11
drag, startPoint x: 390, startPoint y: 26, endPoint x: 506, endPoint y: 252, distance: 254.0
click at [0, 0] on div "Home Vault Prompts Chats Single Policy Comparisons Claims Custom Report Coverag…" at bounding box center [658, 457] width 1316 height 915
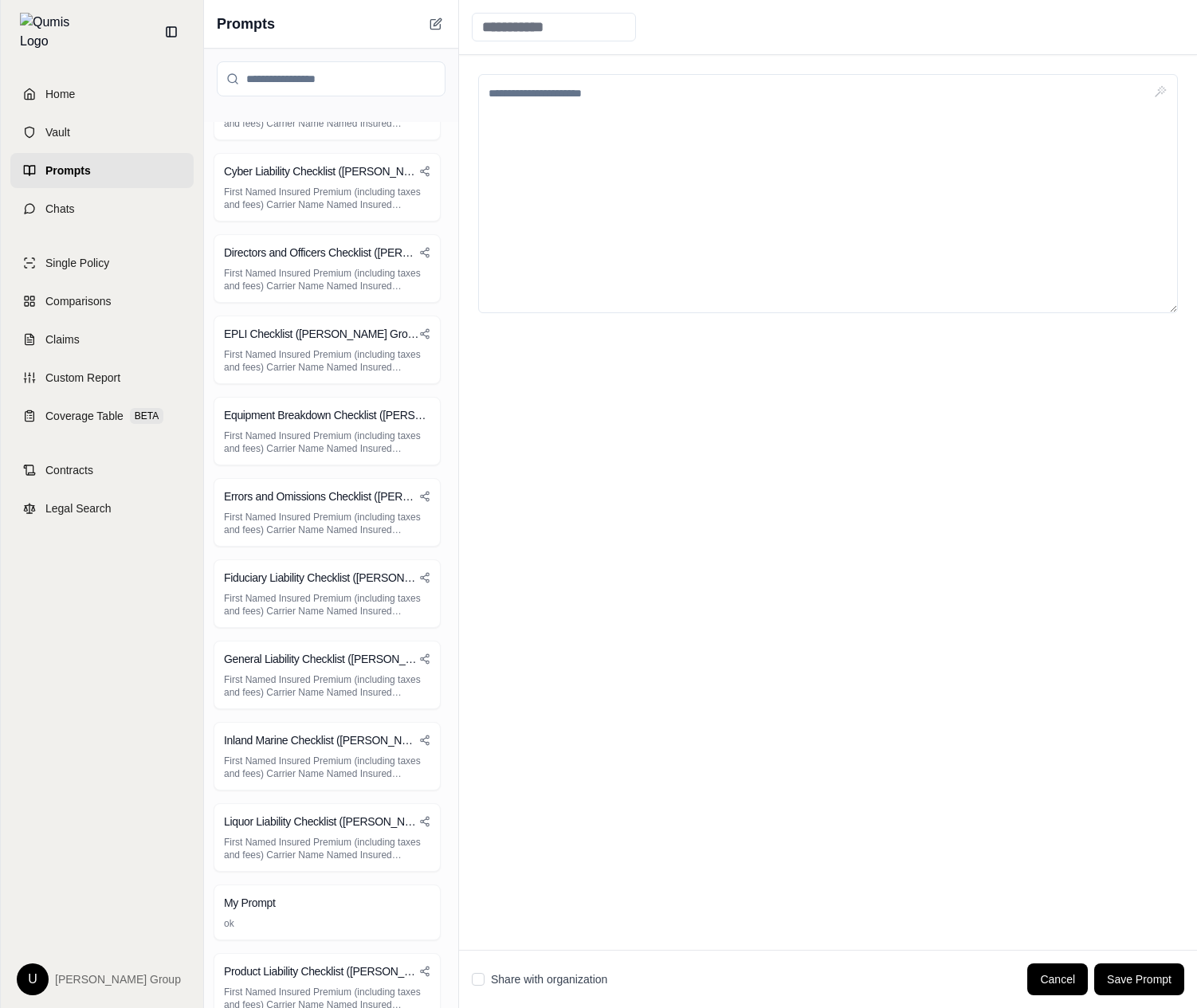
click at [1195, 151] on div at bounding box center [827, 502] width 738 height 895
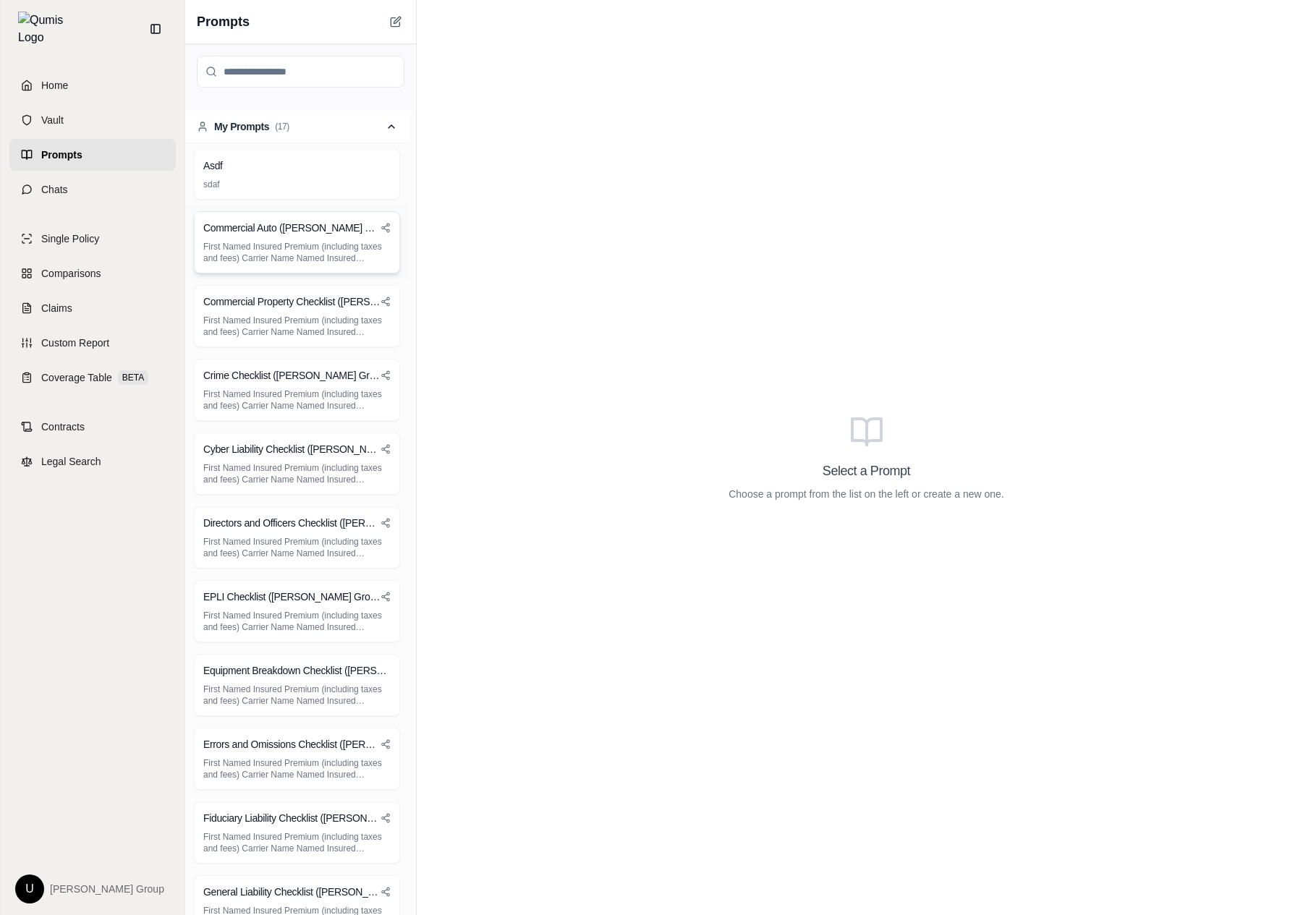
click at [230, 212] on div "Commercial Auto (Hummel Group) First Named Insured Premium (including taxes and…" at bounding box center [297, 243] width 206 height 62
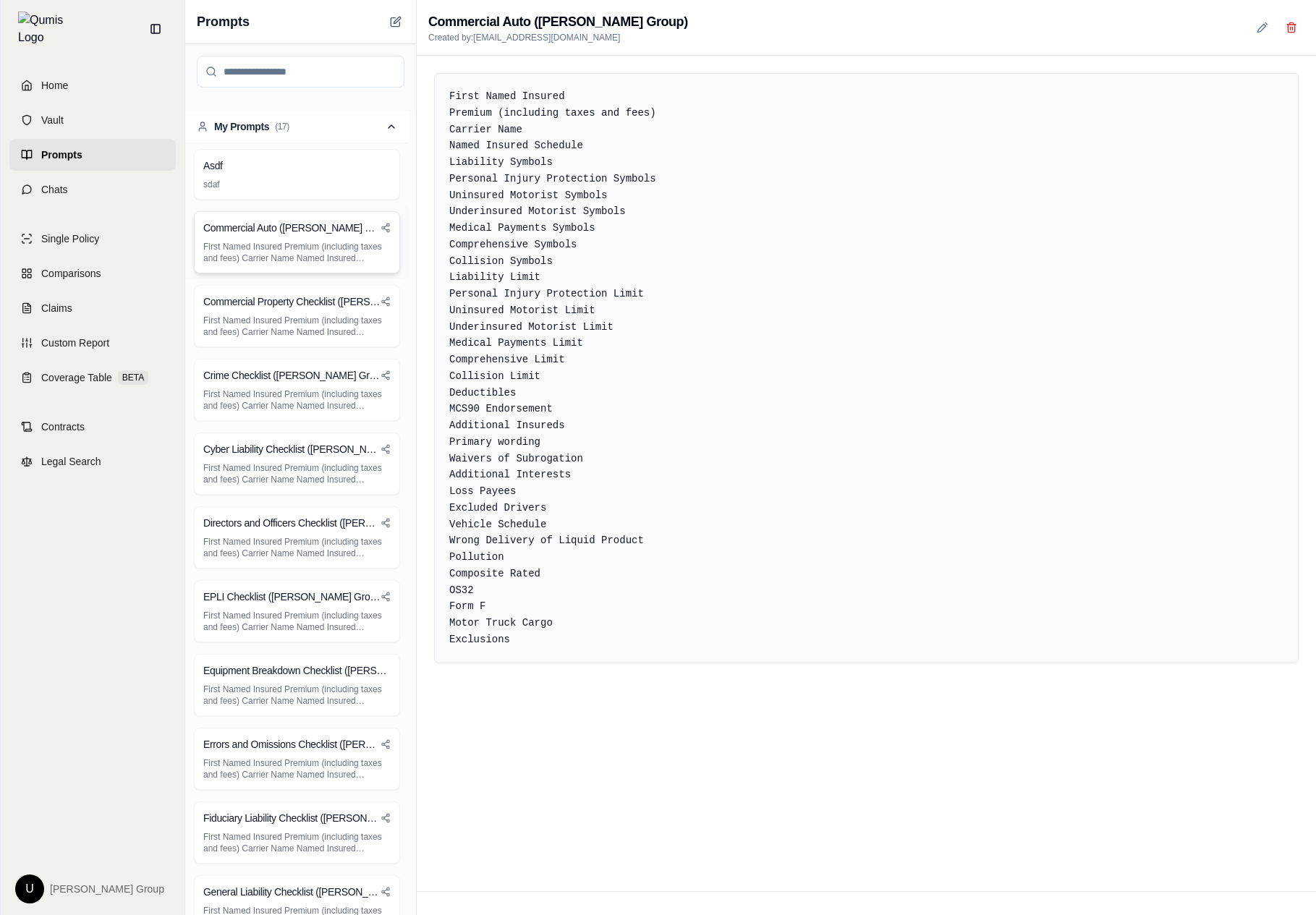
click at [251, 246] on p "First Named Insured Premium (including taxes and fees) Carrier Name Named Insur…" at bounding box center [297, 252] width 187 height 23
click at [237, 343] on div "Commercial Property Checklist (Hummel Group) First Named Insured Premium (inclu…" at bounding box center [297, 316] width 206 height 62
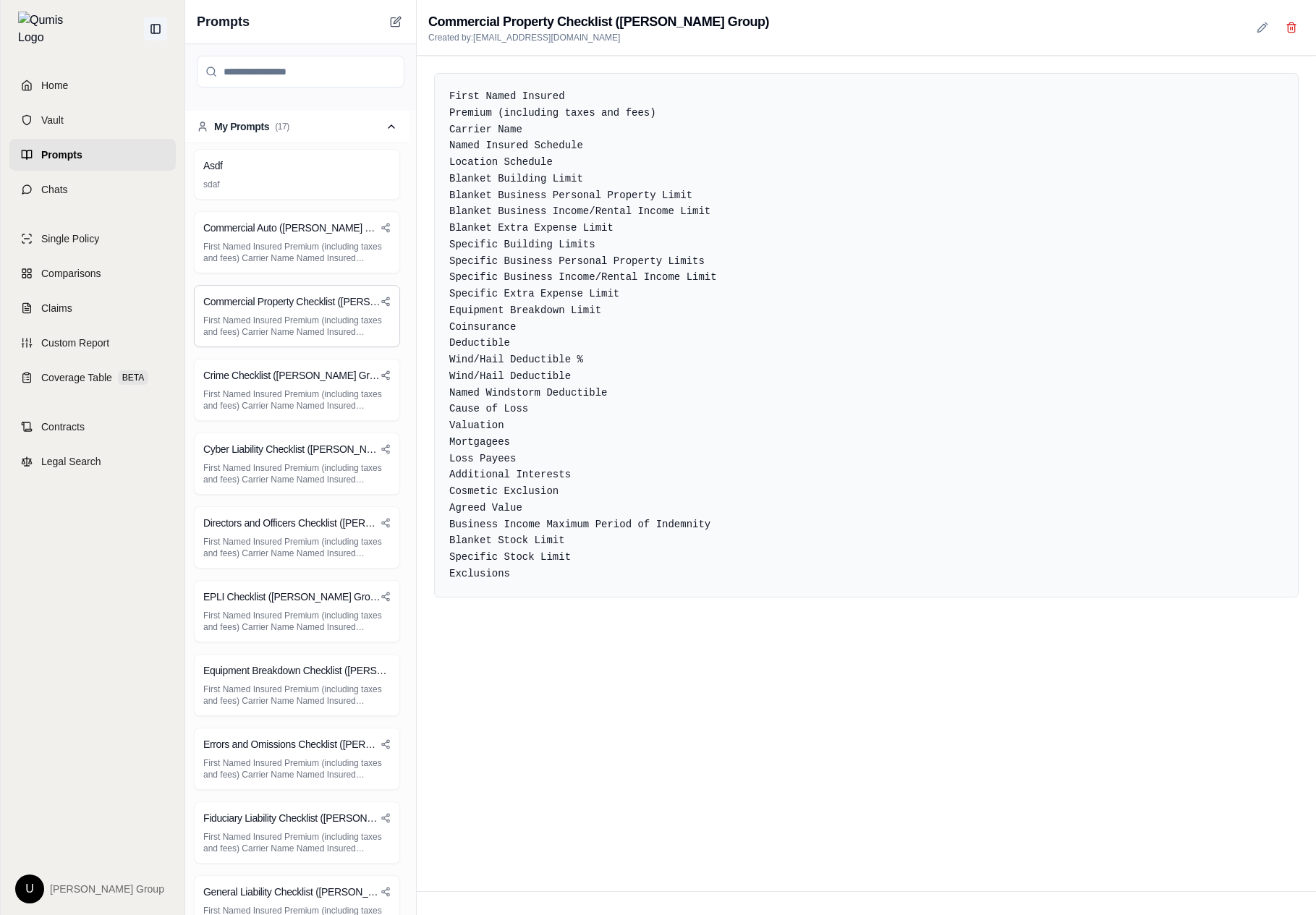
click at [150, 28] on icon at bounding box center [155, 29] width 11 height 11
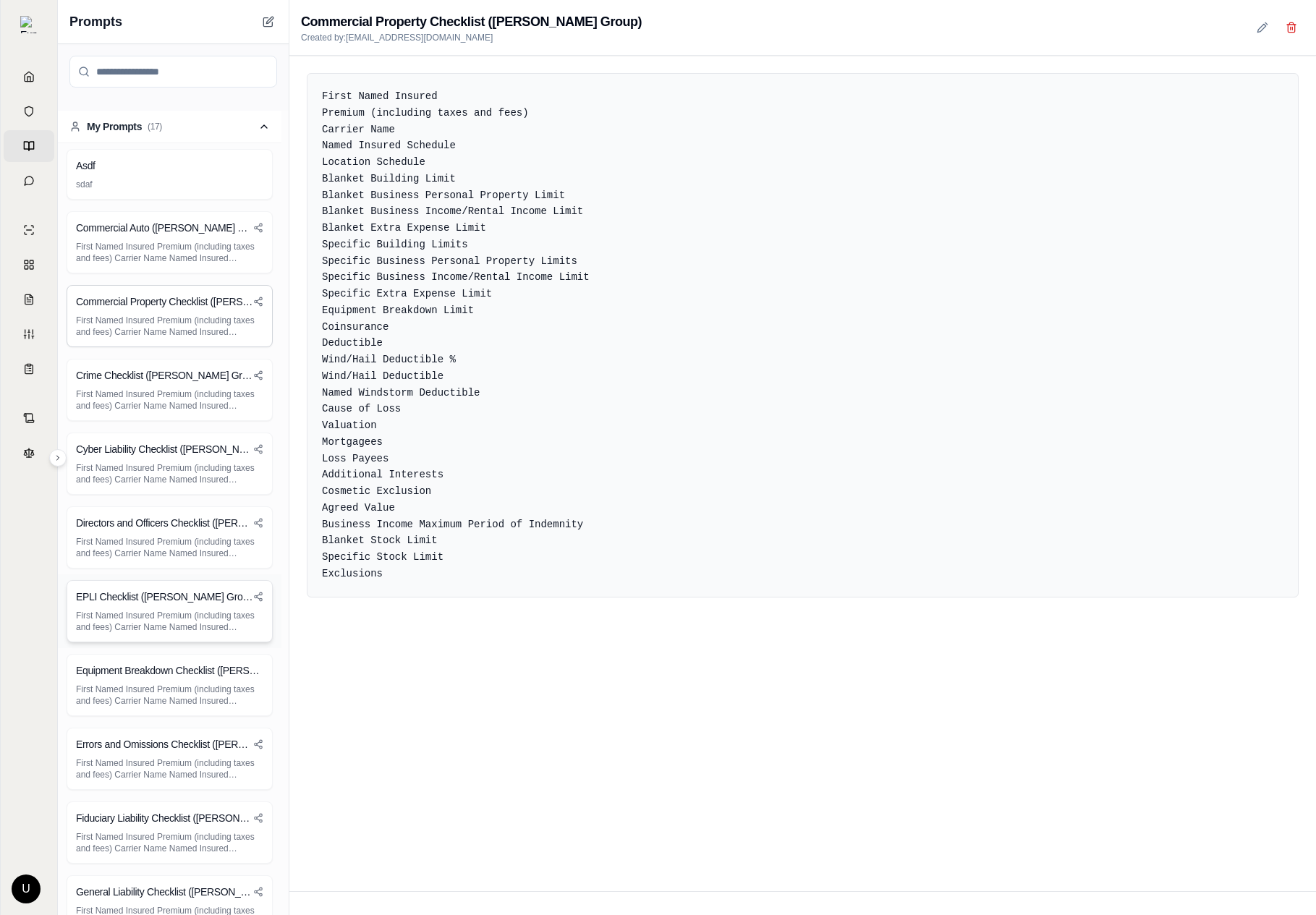
click at [214, 593] on div "EPLI Checklist ([PERSON_NAME] Group)" at bounding box center [170, 596] width 187 height 14
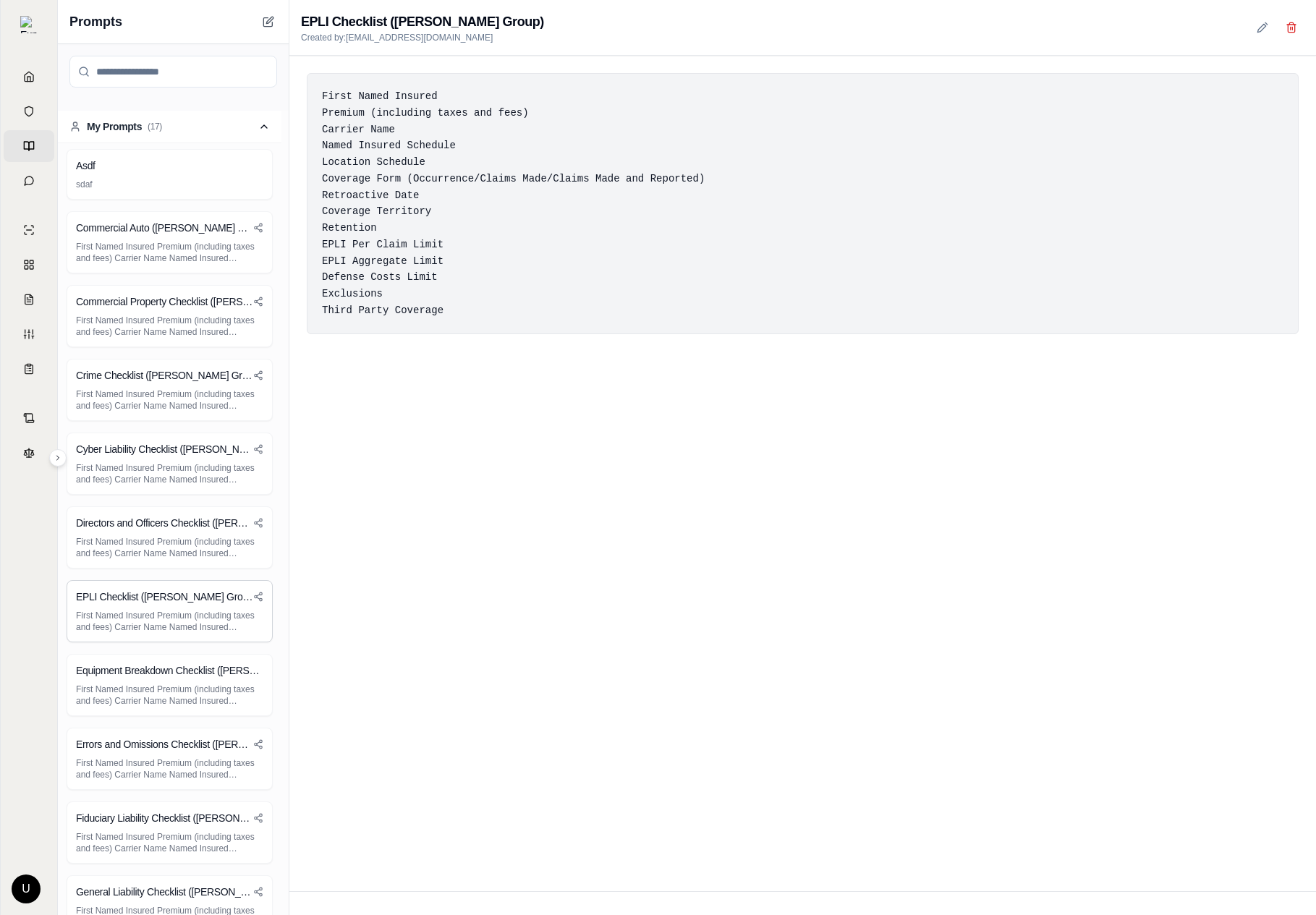
click at [496, 127] on div "First Named Insured Premium (including taxes and fees) Carrier Name Named Insur…" at bounding box center [803, 204] width 992 height 261
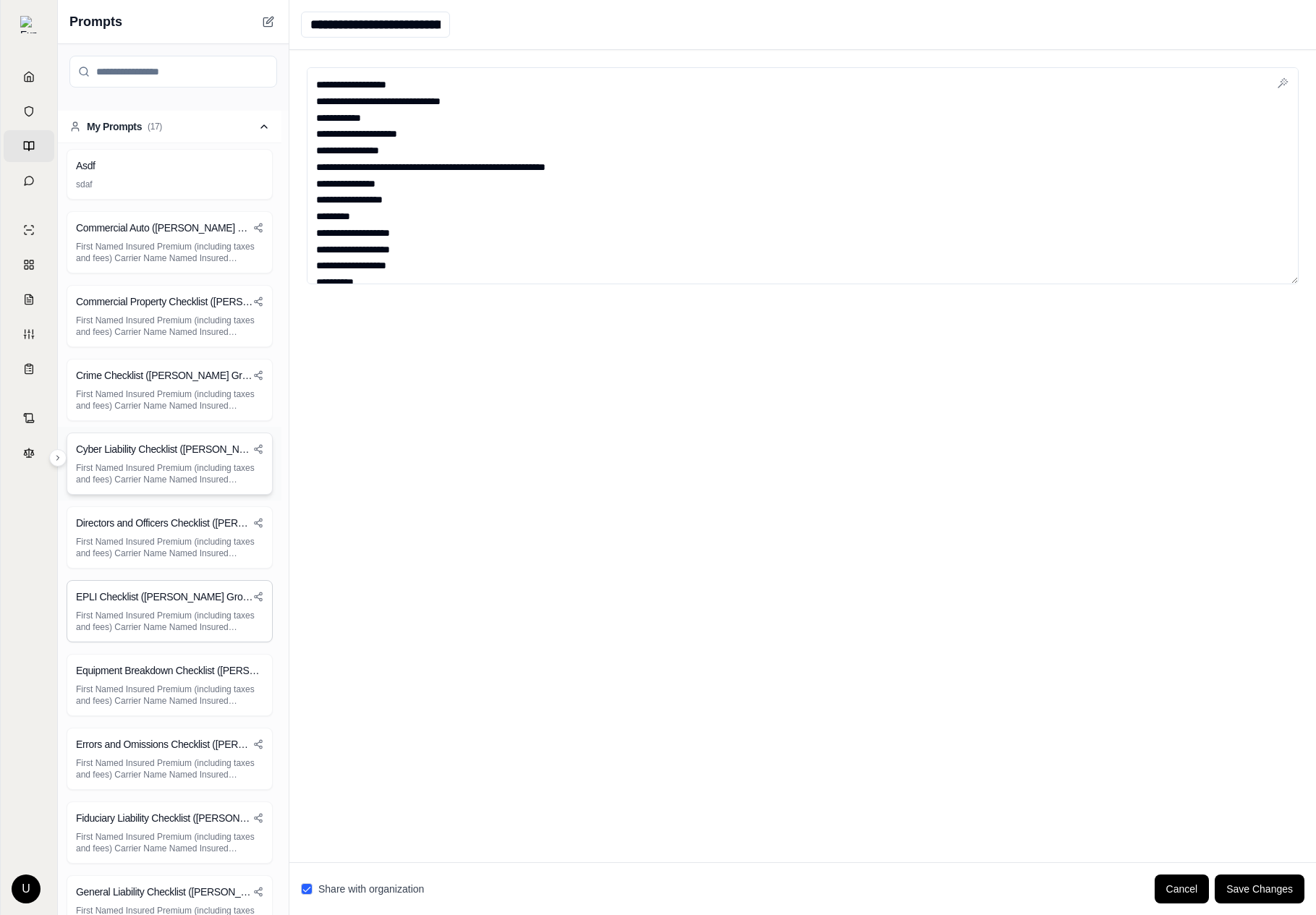
click at [187, 466] on p "First Named Insured Premium (including taxes and fees) Carrier Name Named Insur…" at bounding box center [170, 474] width 187 height 23
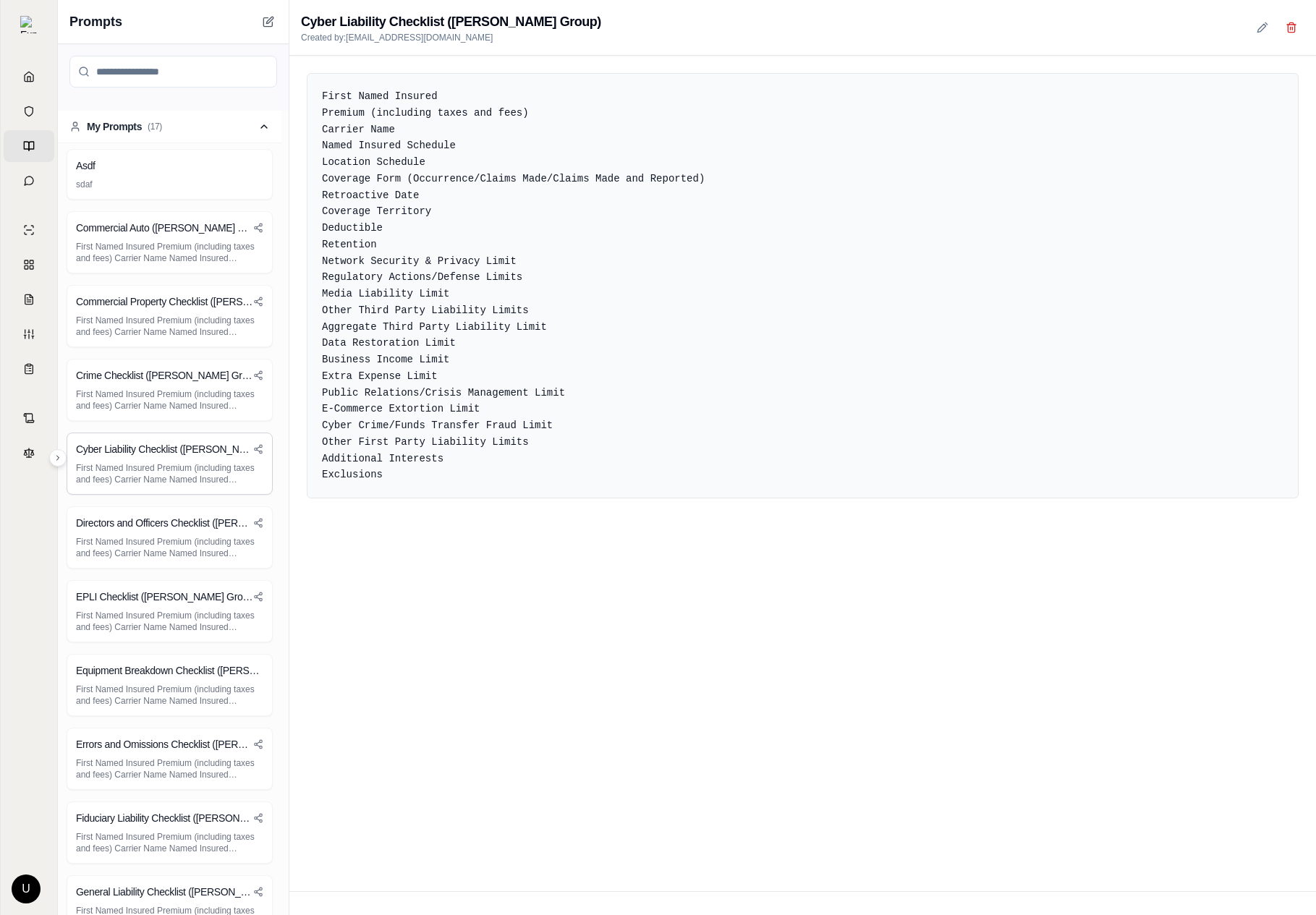
click at [529, 512] on div "First Named Insured Premium (including taxes and fees) Carrier Name Named Insur…" at bounding box center [803, 474] width 1026 height 836
click at [512, 538] on div "First Named Insured Premium (including taxes and fees) Carrier Name Named Insur…" at bounding box center [803, 474] width 1026 height 836
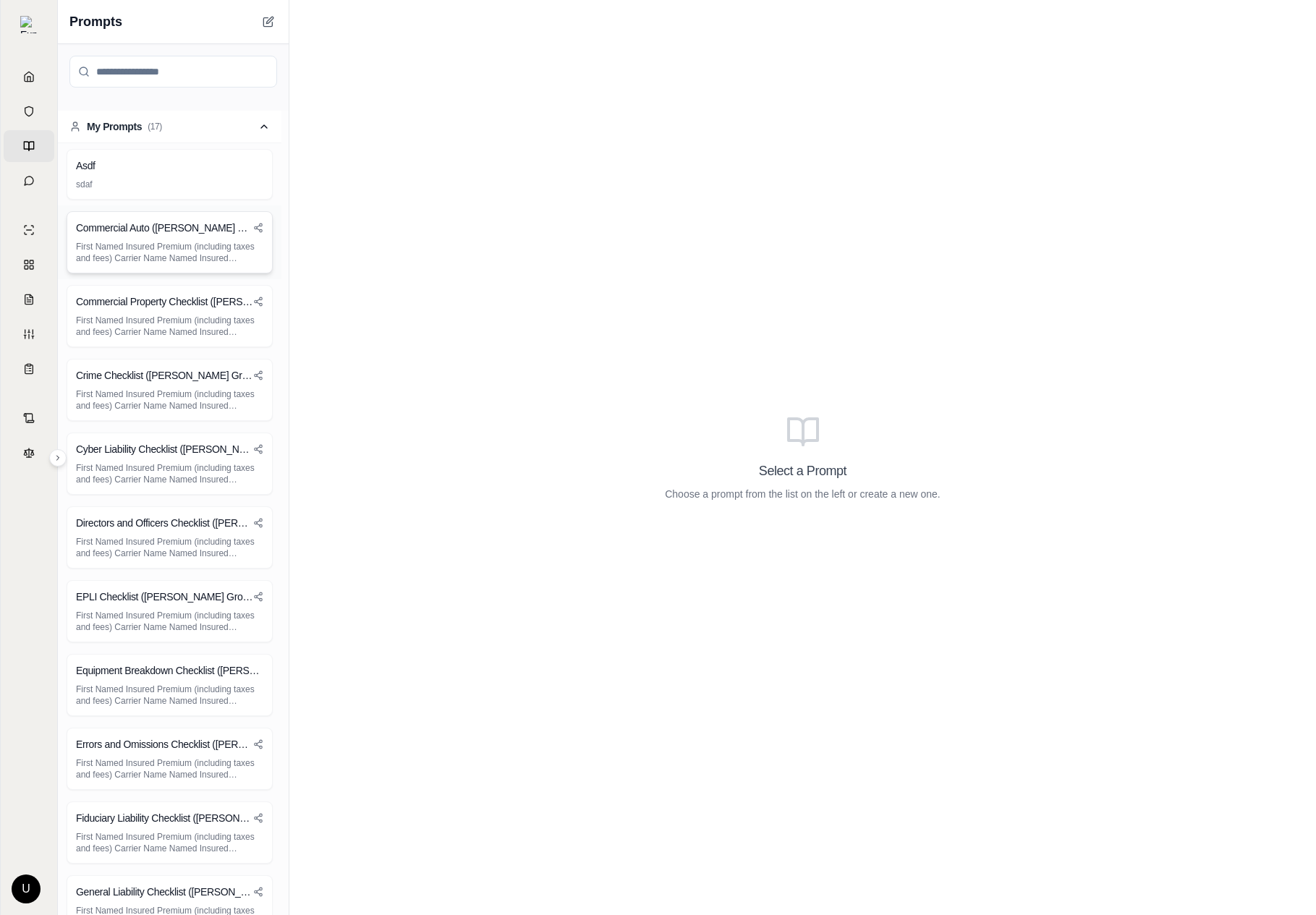
click at [167, 228] on h3 "Commercial Auto ([PERSON_NAME] Group)" at bounding box center [165, 227] width 178 height 14
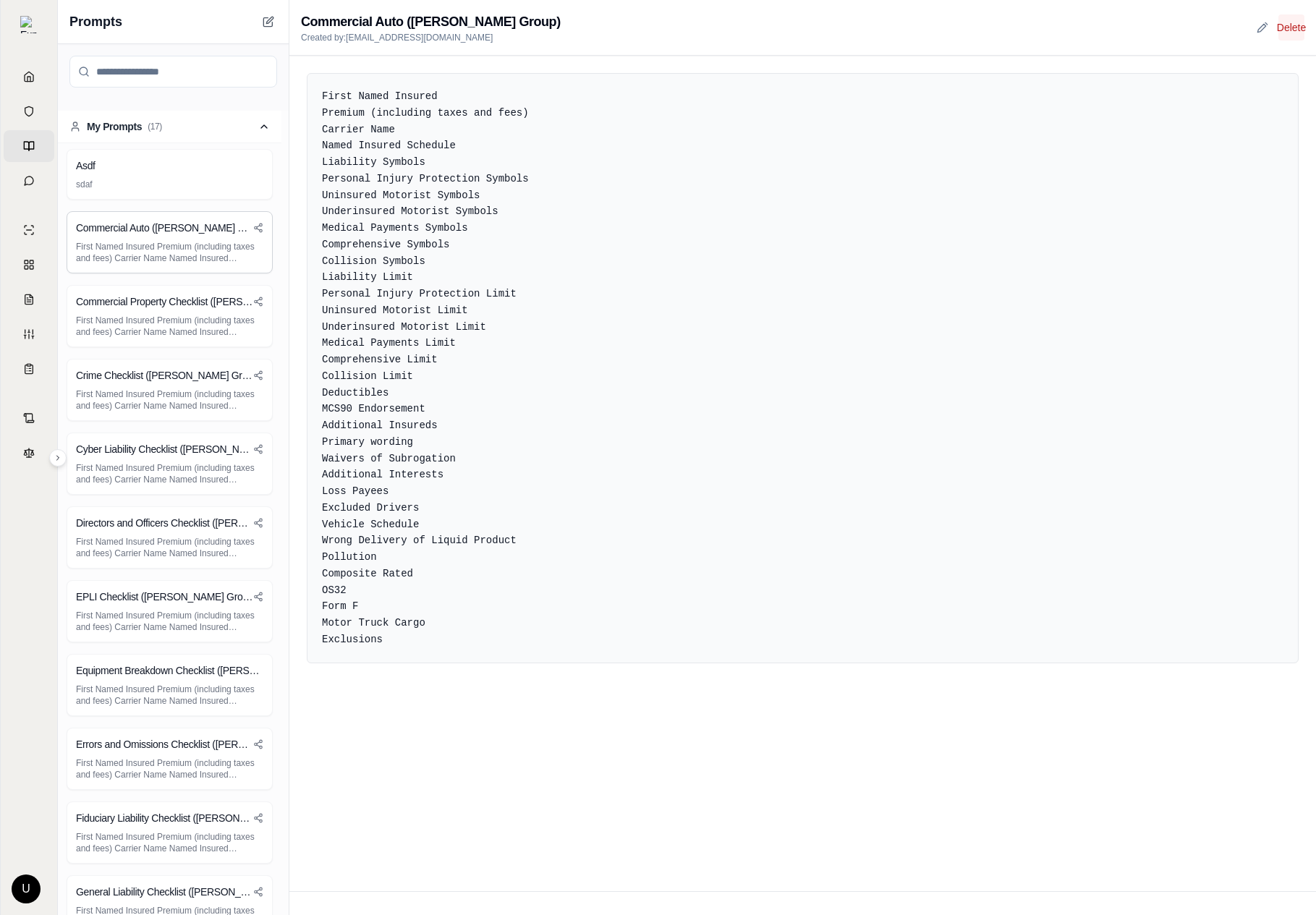
click at [1293, 32] on button "Delete" at bounding box center [1291, 27] width 26 height 26
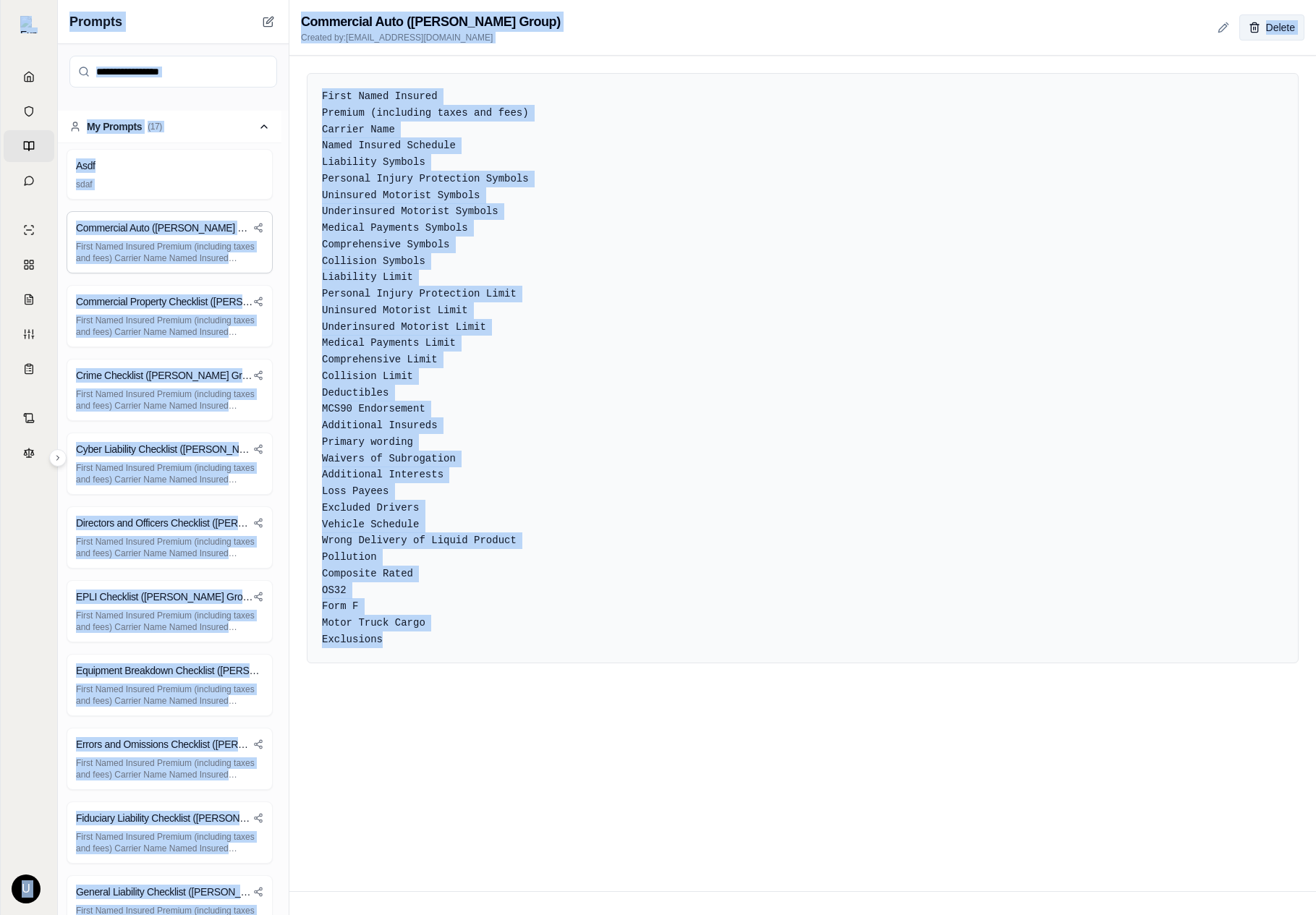
click at [1287, 27] on button "Delete" at bounding box center [1272, 27] width 65 height 26
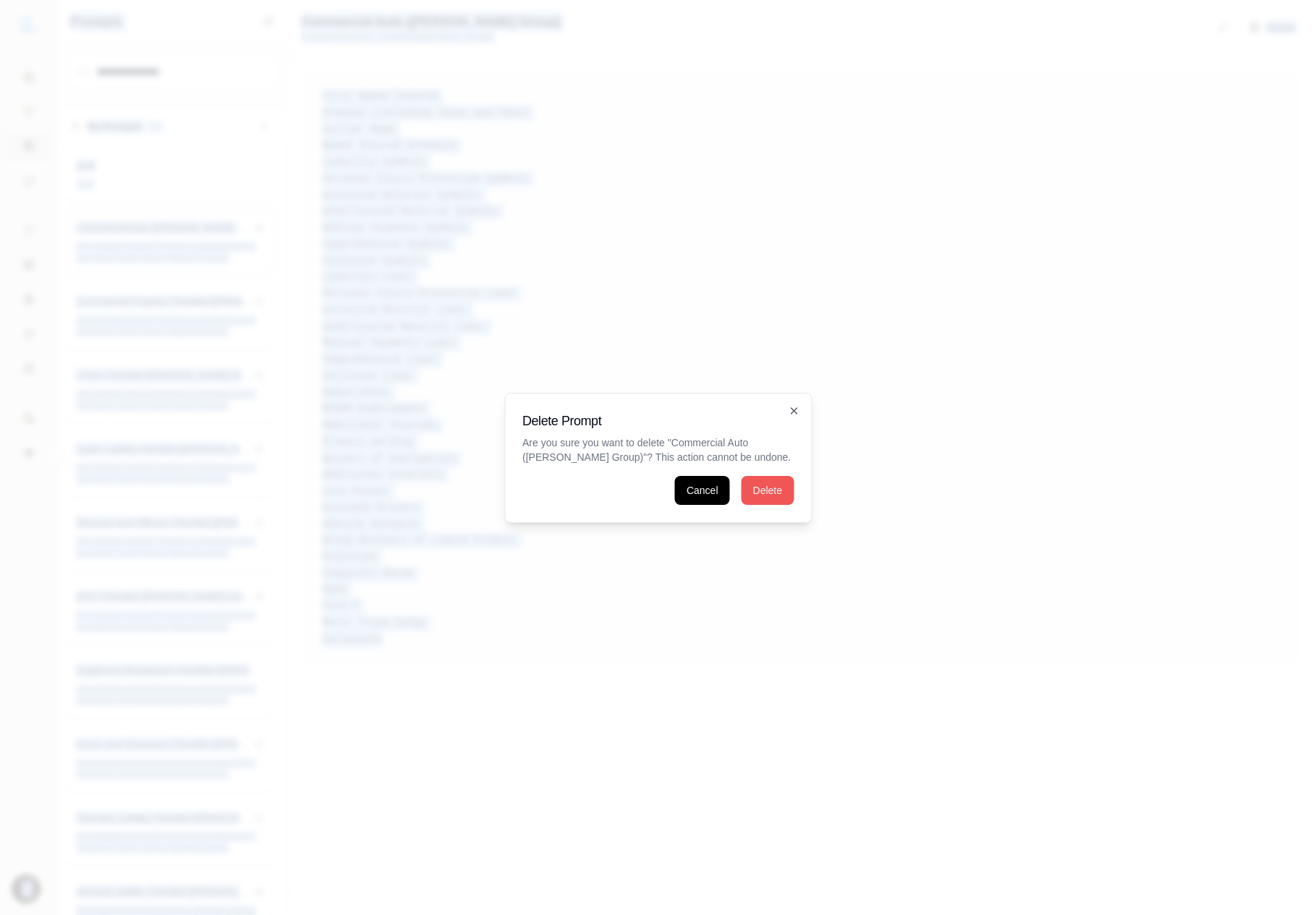
click at [771, 492] on button "Delete" at bounding box center [767, 490] width 52 height 29
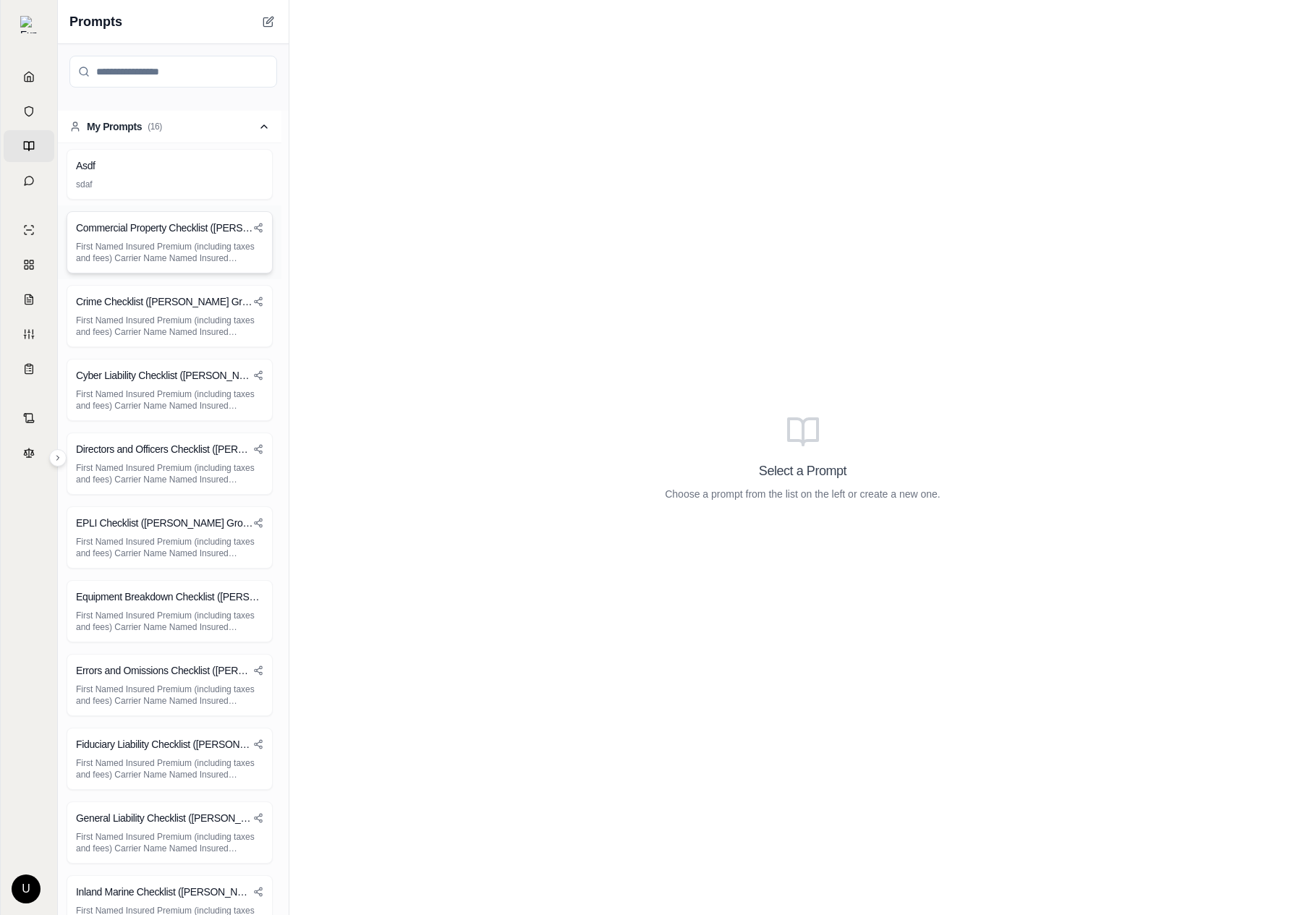
click at [236, 274] on div "Commercial Property Checklist ([PERSON_NAME] Group) First Named Insured Premium…" at bounding box center [170, 243] width 224 height 74
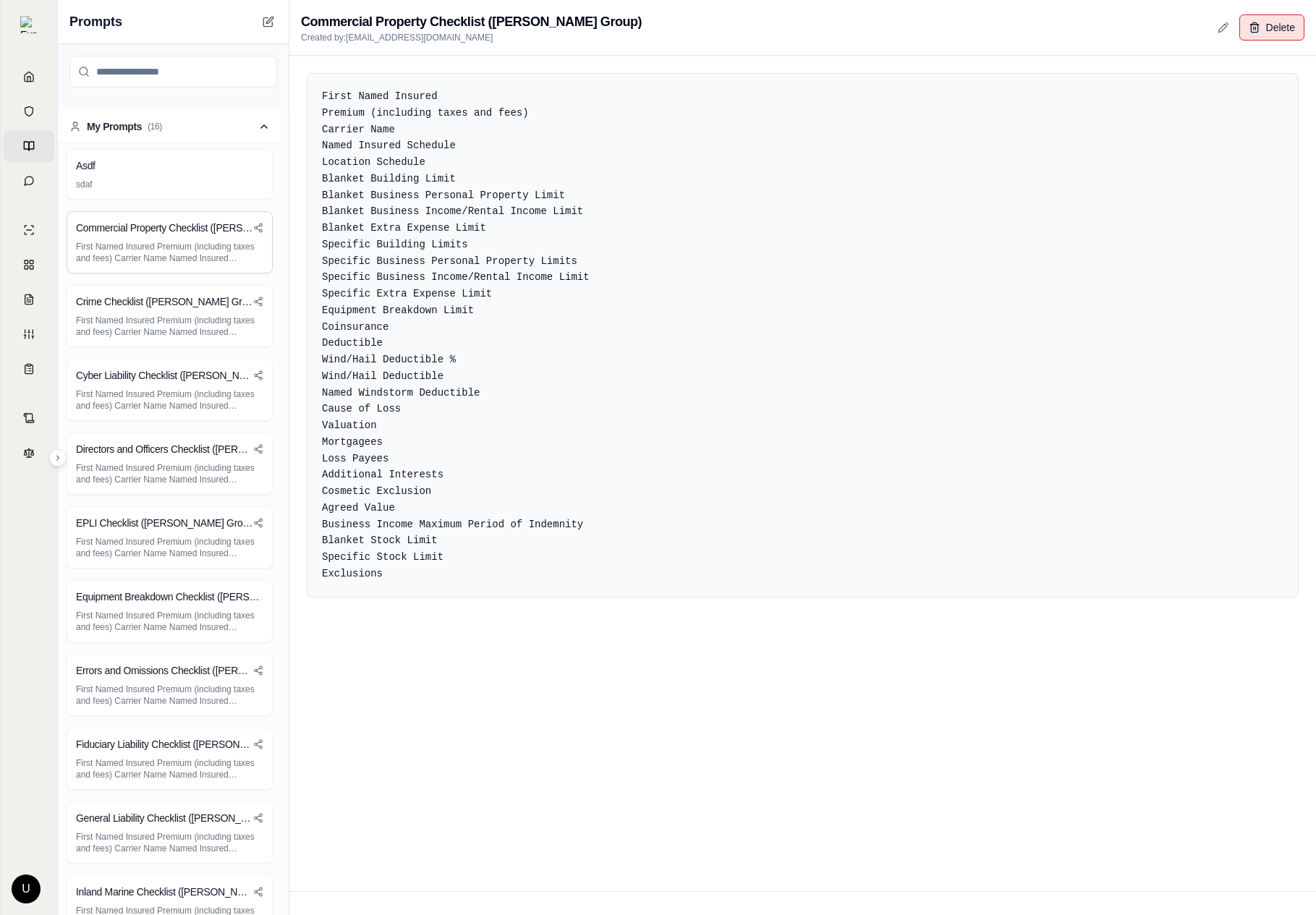
click at [1260, 29] on button "Delete" at bounding box center [1272, 27] width 65 height 26
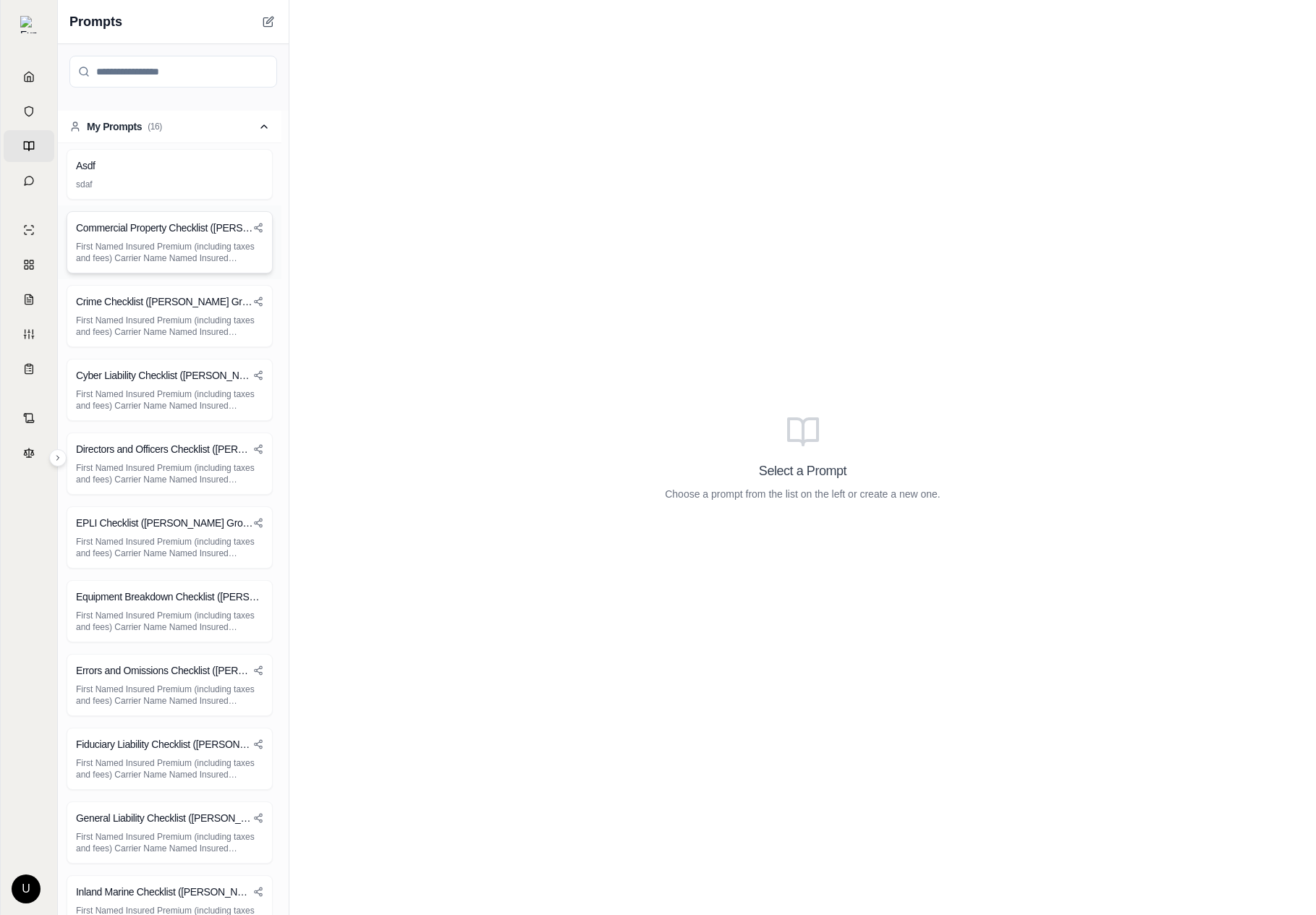
click at [190, 251] on p "First Named Insured Premium (including taxes and fees) Carrier Name Named Insur…" at bounding box center [170, 252] width 187 height 23
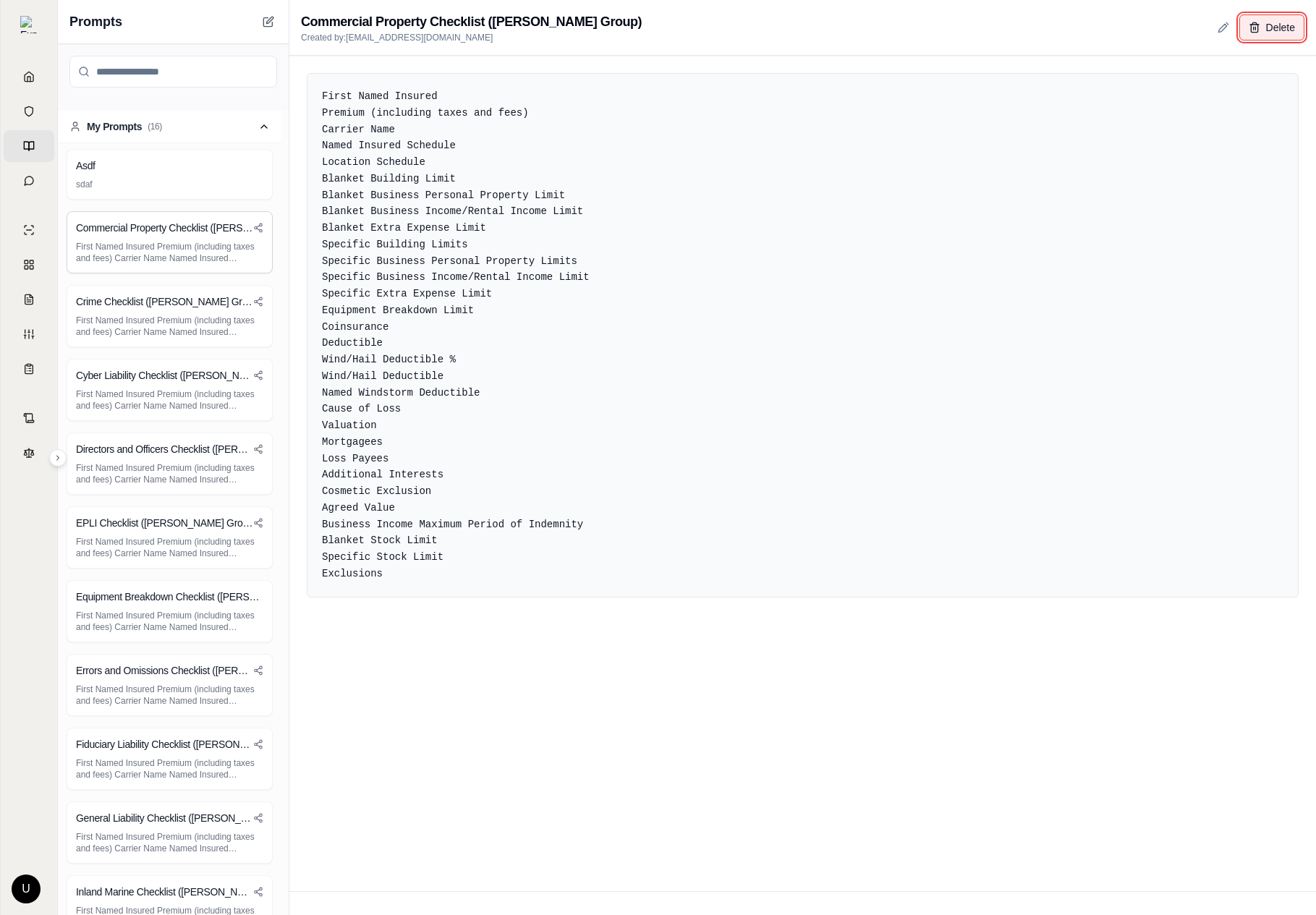
click at [1277, 24] on button "Delete" at bounding box center [1272, 27] width 65 height 26
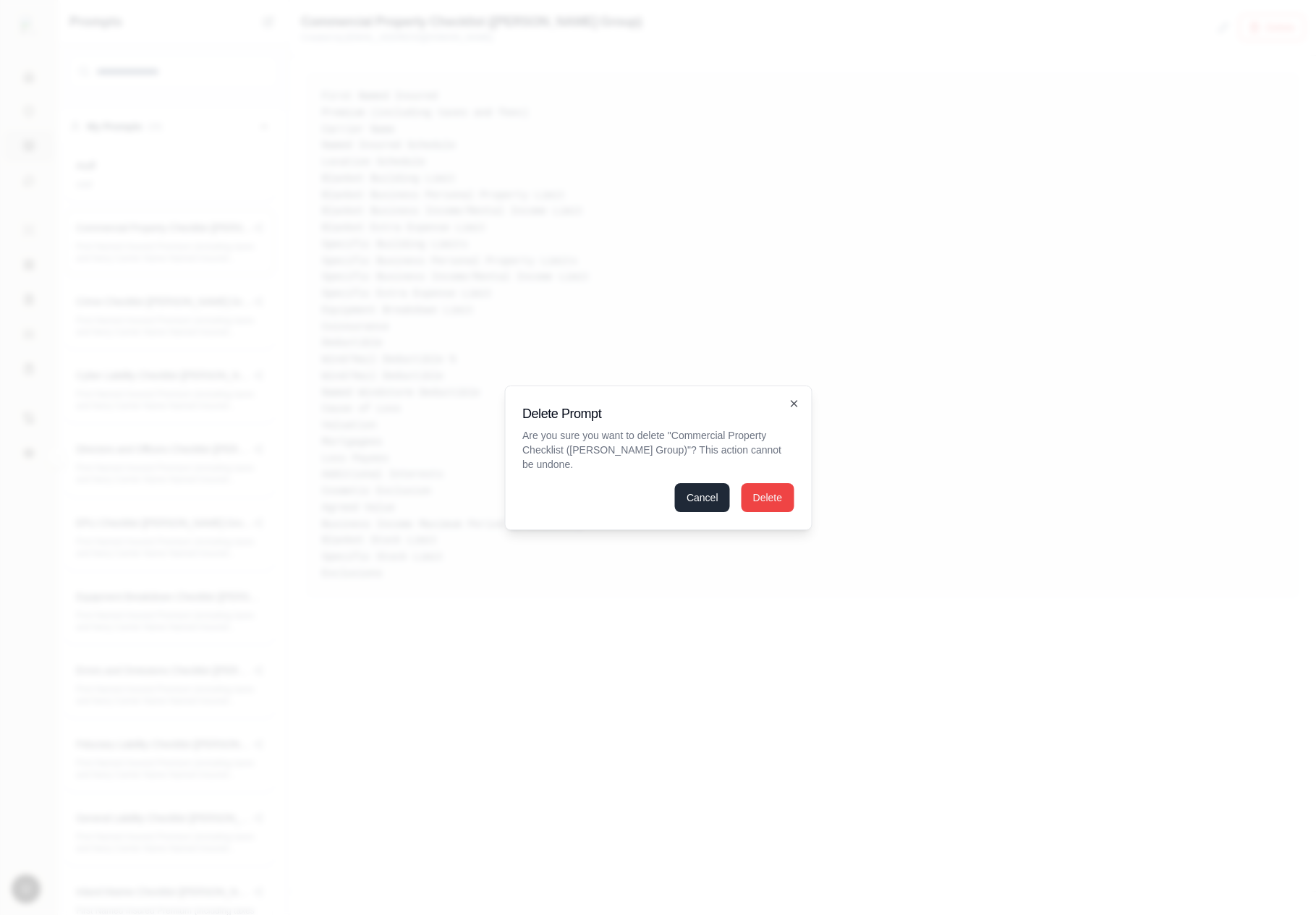
click at [711, 483] on button "Cancel" at bounding box center [702, 497] width 55 height 29
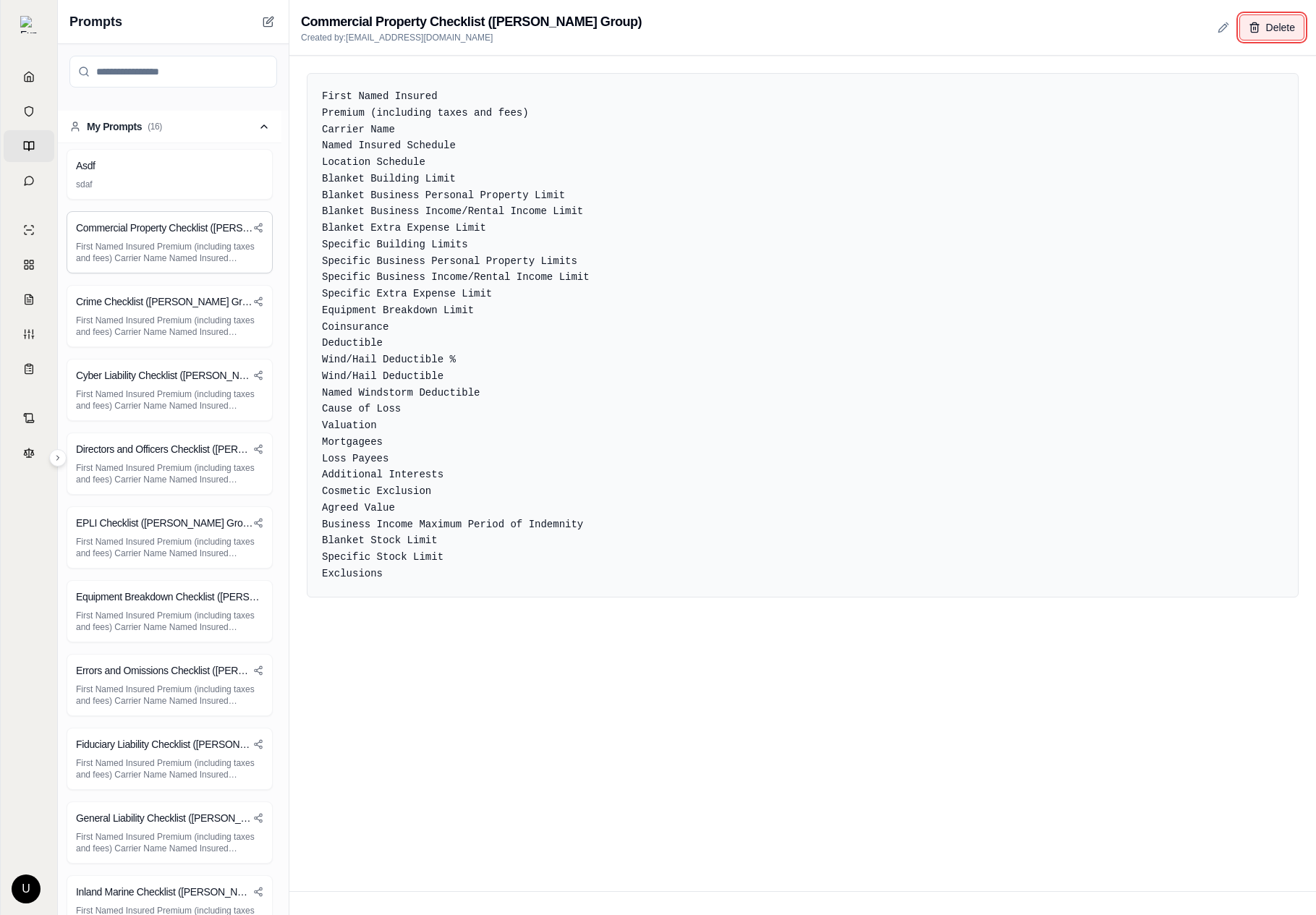
click at [1283, 26] on span "Delete" at bounding box center [1280, 27] width 29 height 14
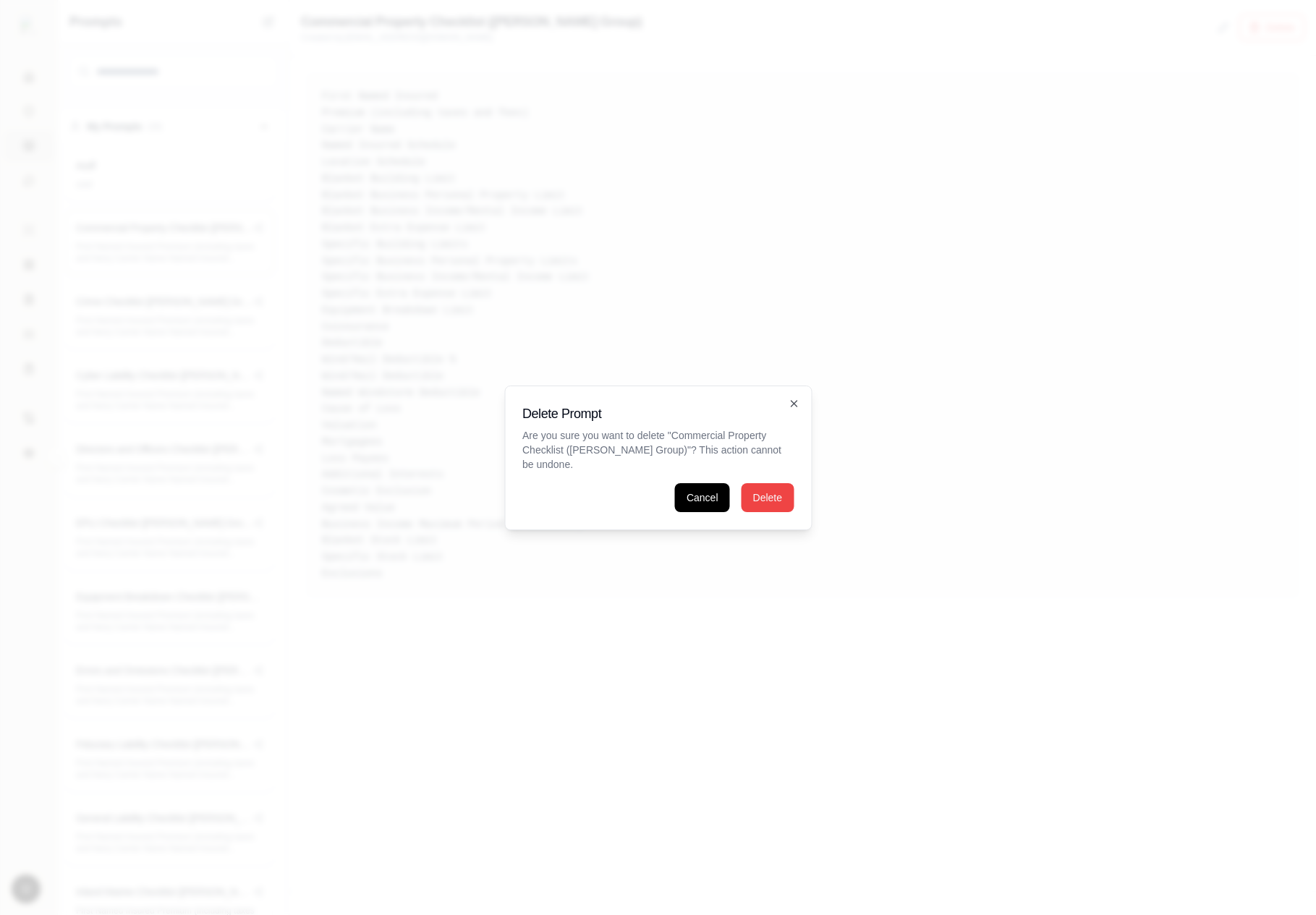
click at [784, 424] on h2 "Delete Prompt" at bounding box center [658, 413] width 271 height 20
click at [795, 406] on icon "button" at bounding box center [793, 403] width 11 height 11
